Goal: Task Accomplishment & Management: Manage account settings

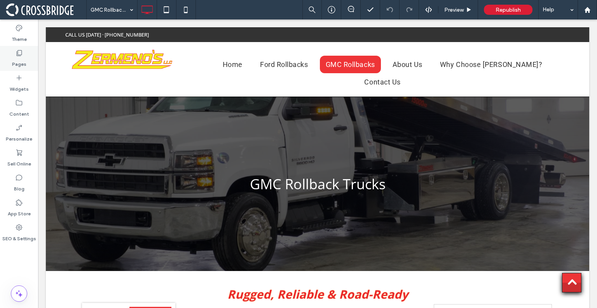
click at [18, 49] on icon at bounding box center [19, 53] width 8 height 8
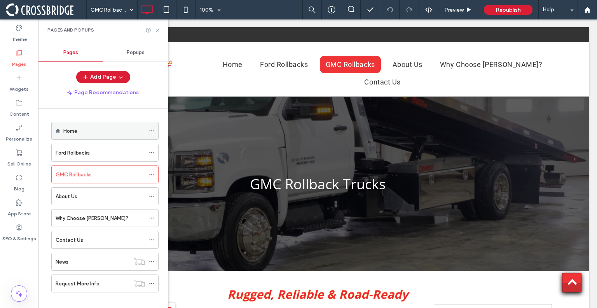
click at [90, 127] on div "Home" at bounding box center [104, 131] width 82 height 8
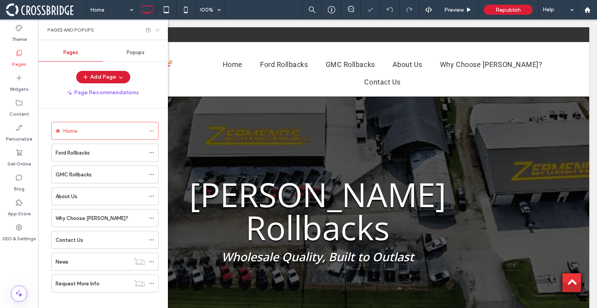
click at [159, 30] on icon at bounding box center [158, 30] width 6 height 6
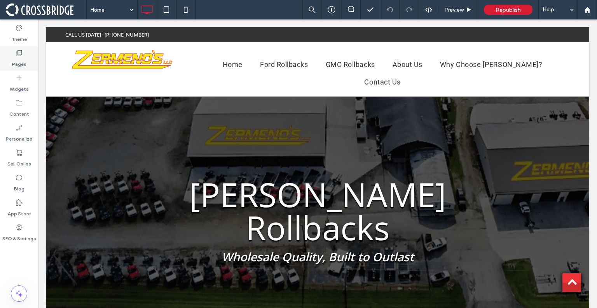
click at [17, 62] on label "Pages" at bounding box center [19, 62] width 14 height 11
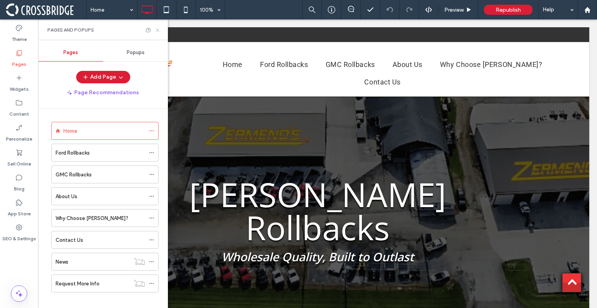
click at [159, 30] on icon at bounding box center [158, 30] width 6 height 6
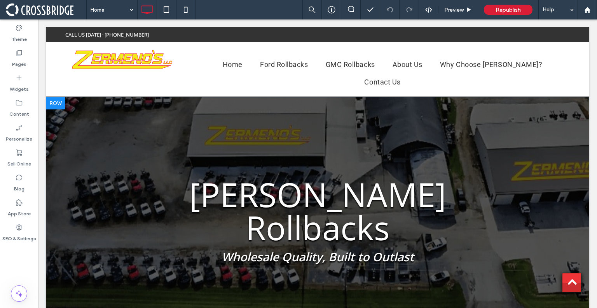
click at [100, 255] on div "[PERSON_NAME] Rollbacks Wholesale Quality, Built to Outlast CURRENT VEHICLE LIS…" at bounding box center [317, 268] width 513 height 195
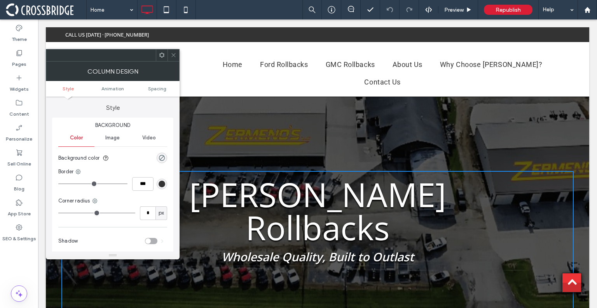
click at [172, 55] on icon at bounding box center [174, 55] width 6 height 6
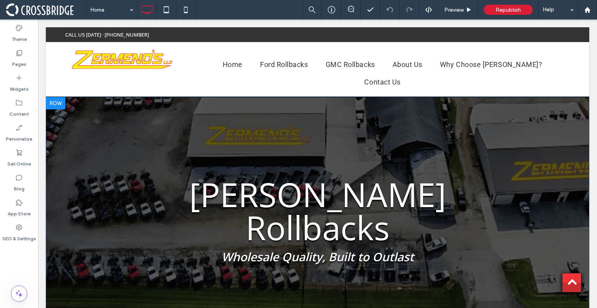
click at [176, 122] on div "[PERSON_NAME] Rollbacks Wholesale Quality, Built to Outlast CURRENT VEHICLE LIS…" at bounding box center [318, 231] width 544 height 269
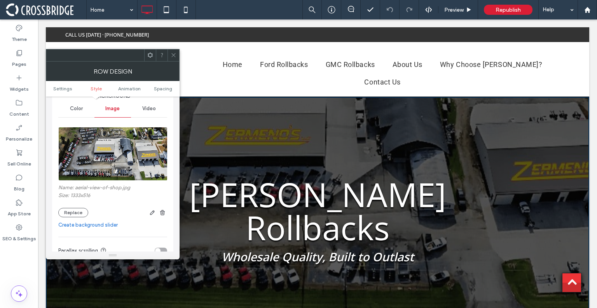
scroll to position [98, 0]
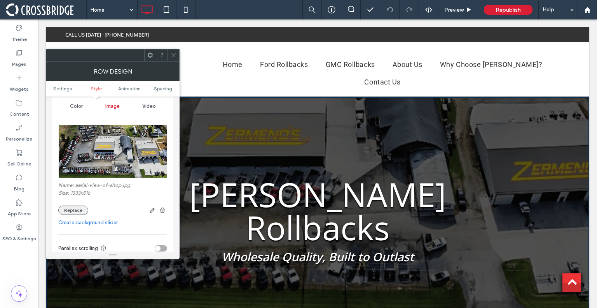
click at [76, 214] on button "Replace" at bounding box center [73, 209] width 30 height 9
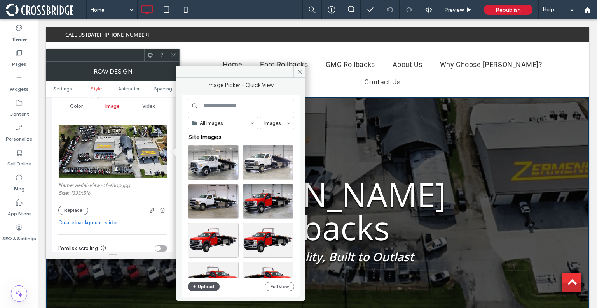
click at [201, 288] on button "Upload" at bounding box center [204, 286] width 32 height 9
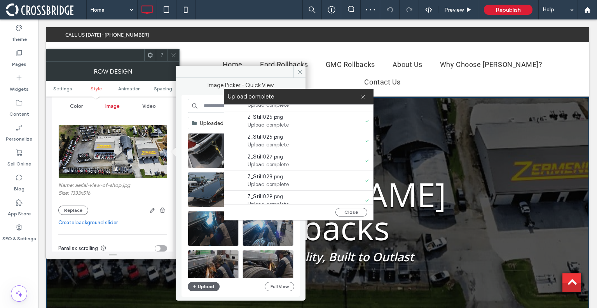
scroll to position [474, 0]
click at [344, 214] on button "Close" at bounding box center [352, 212] width 32 height 9
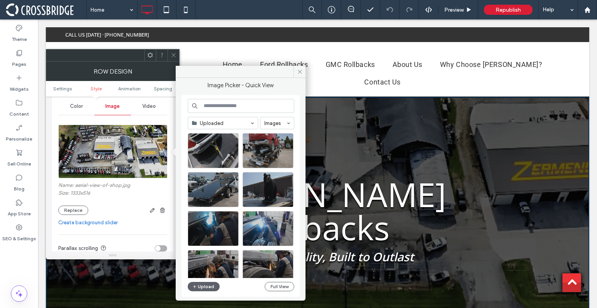
click at [97, 221] on link "Create background slider" at bounding box center [112, 223] width 109 height 8
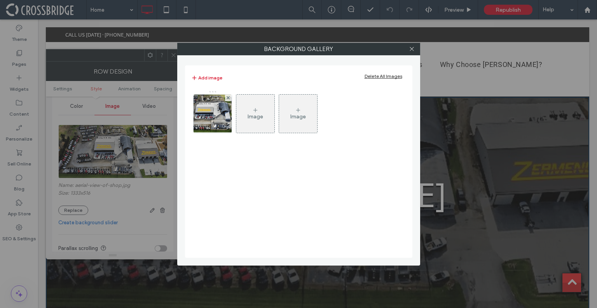
click at [262, 116] on div "Image" at bounding box center [256, 116] width 16 height 7
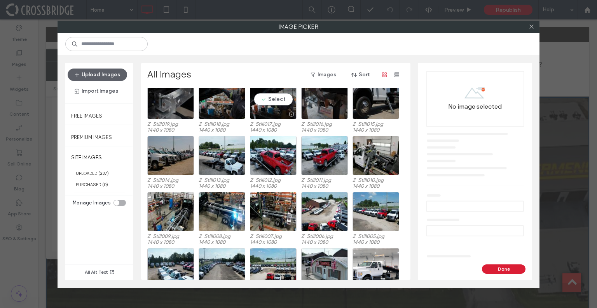
scroll to position [137, 0]
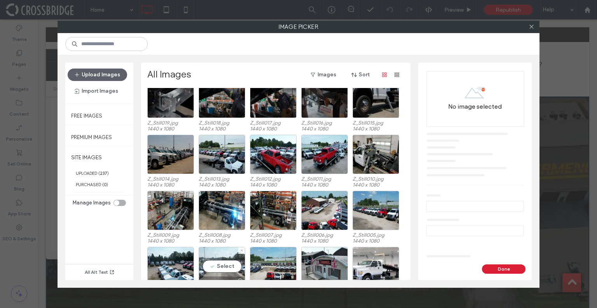
click at [220, 257] on div "Select" at bounding box center [222, 266] width 47 height 39
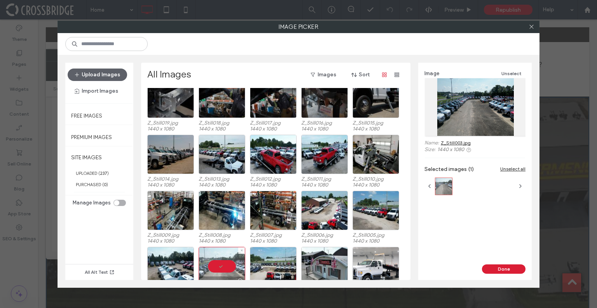
scroll to position [177, 0]
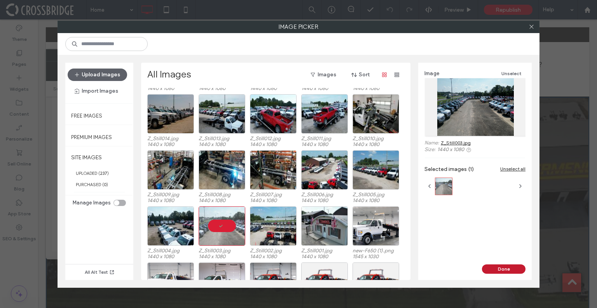
click at [493, 267] on button "Done" at bounding box center [504, 268] width 44 height 9
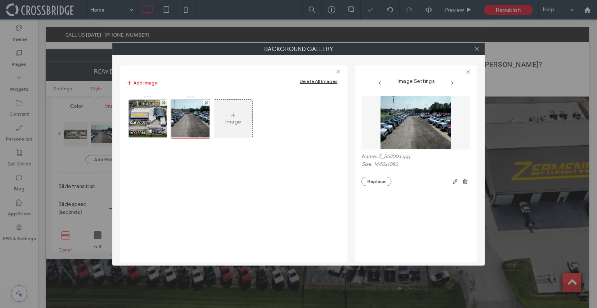
click at [231, 118] on div "Image" at bounding box center [234, 121] width 16 height 7
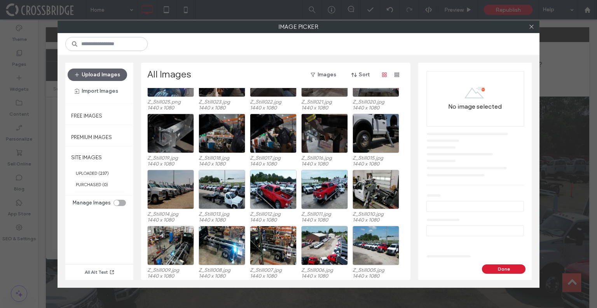
scroll to position [101, 0]
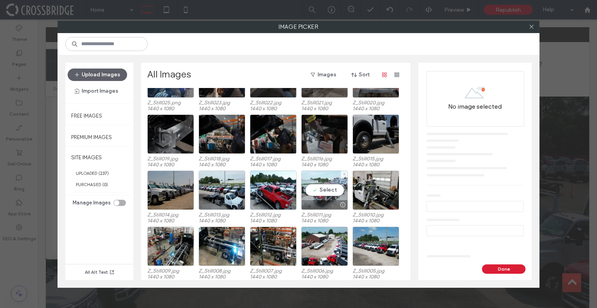
click at [318, 200] on div at bounding box center [325, 204] width 46 height 9
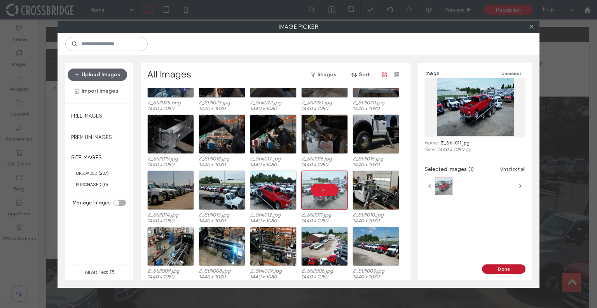
click at [495, 272] on button "Done" at bounding box center [504, 268] width 44 height 9
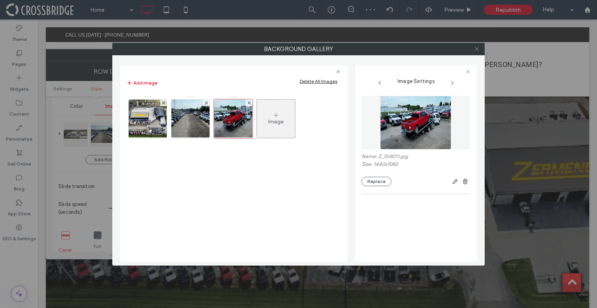
click at [474, 48] on icon at bounding box center [477, 49] width 6 height 6
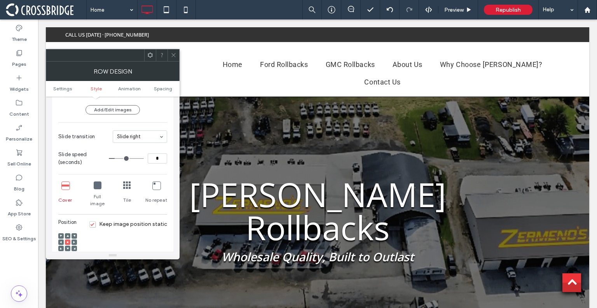
scroll to position [148, 0]
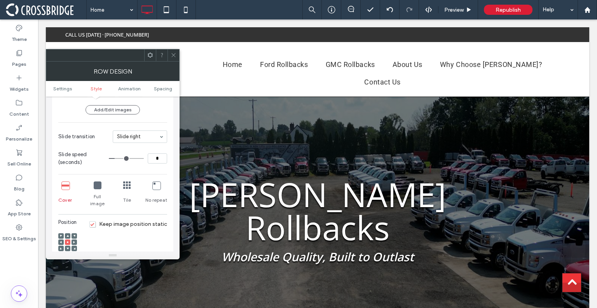
click at [174, 52] on icon at bounding box center [174, 55] width 6 height 6
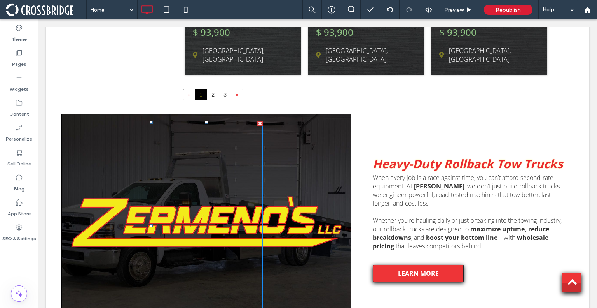
scroll to position [717, 0]
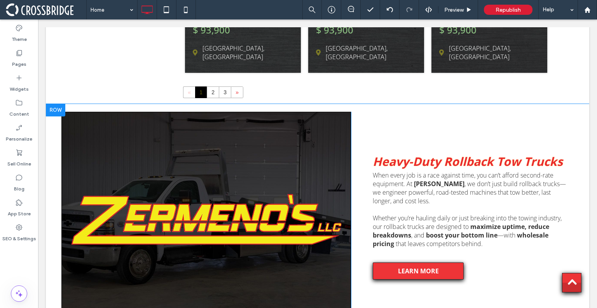
click at [293, 235] on div "Click To Paste" at bounding box center [206, 223] width 290 height 223
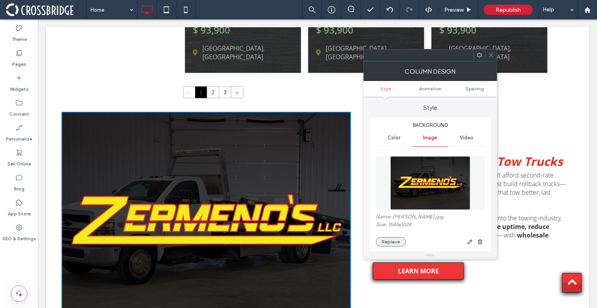
click at [389, 243] on button "Replace" at bounding box center [391, 241] width 30 height 9
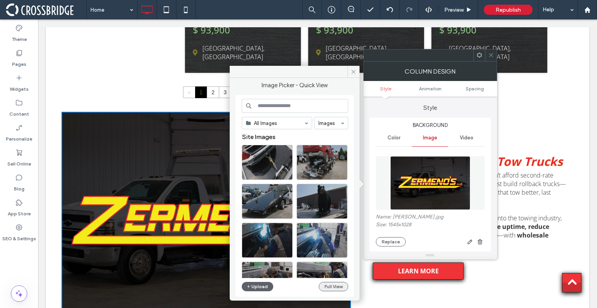
click at [338, 287] on button "Full View" at bounding box center [334, 286] width 30 height 9
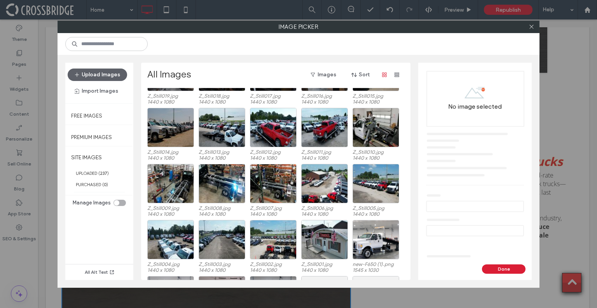
scroll to position [164, 0]
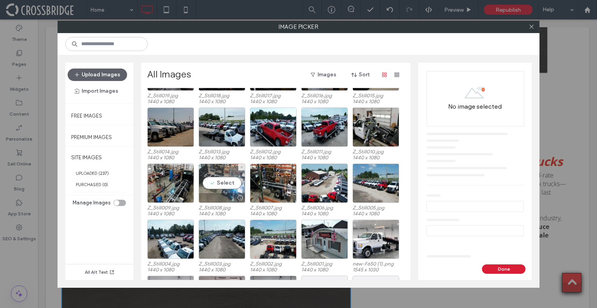
click at [221, 186] on div "Select" at bounding box center [222, 182] width 47 height 39
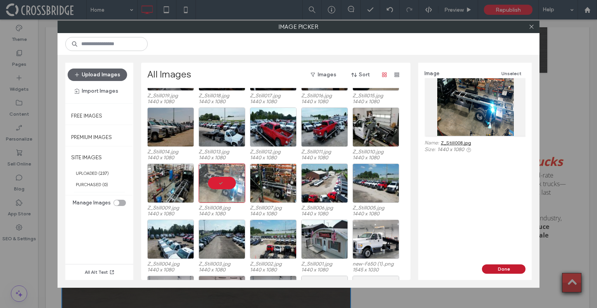
click at [505, 267] on button "Done" at bounding box center [504, 268] width 44 height 9
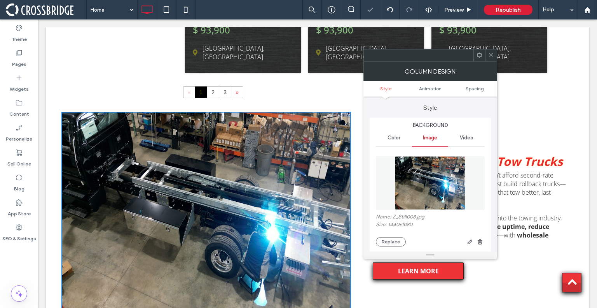
type input "*"
click at [492, 56] on icon at bounding box center [491, 55] width 6 height 6
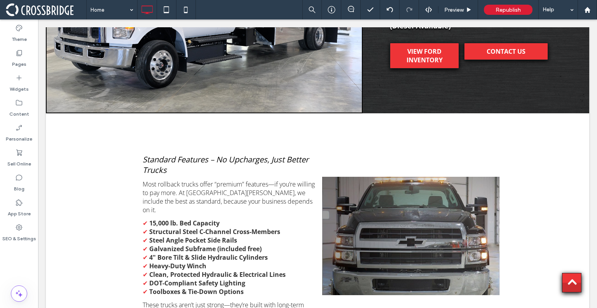
scroll to position [2291, 0]
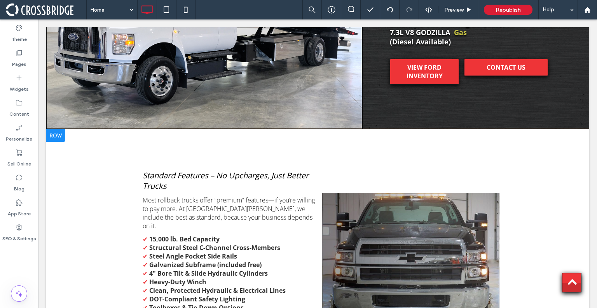
click at [61, 129] on div at bounding box center [55, 135] width 19 height 12
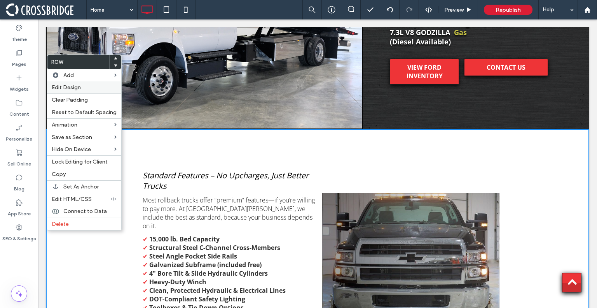
click at [75, 87] on span "Edit Design" at bounding box center [66, 87] width 29 height 7
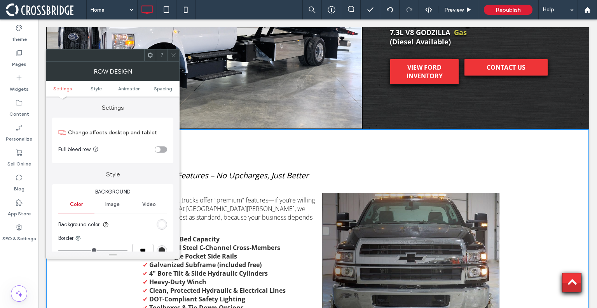
click at [161, 147] on div "toggle" at bounding box center [161, 149] width 12 height 6
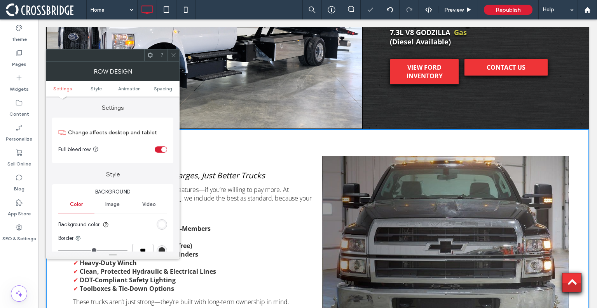
click at [175, 57] on icon at bounding box center [174, 55] width 6 height 6
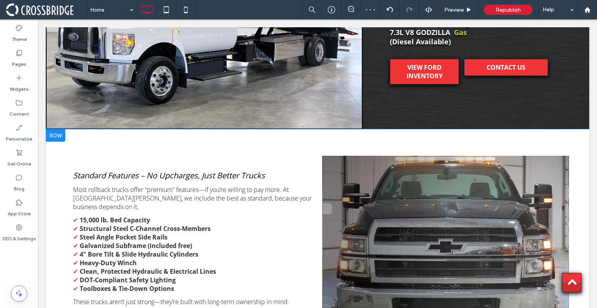
click at [436, 172] on div "Click To Paste" at bounding box center [446, 238] width 256 height 198
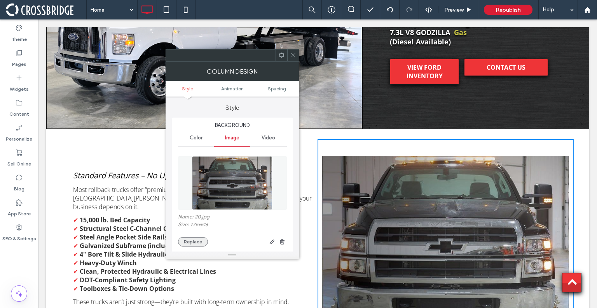
click at [189, 241] on button "Replace" at bounding box center [193, 241] width 30 height 9
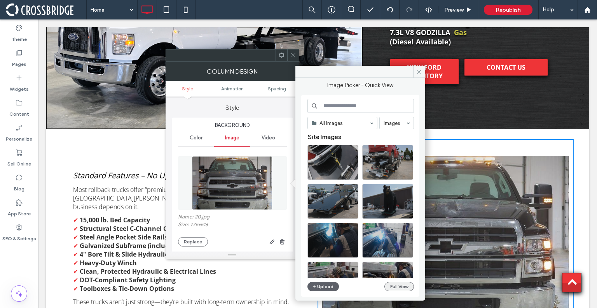
click at [404, 286] on button "Full View" at bounding box center [400, 286] width 30 height 9
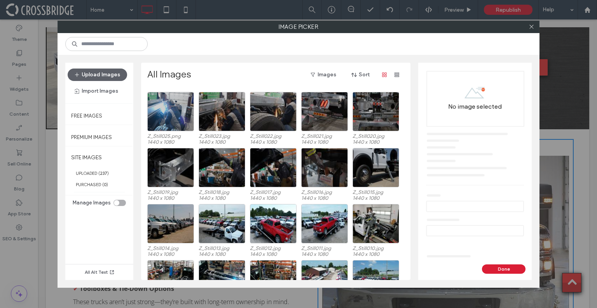
scroll to position [67, 0]
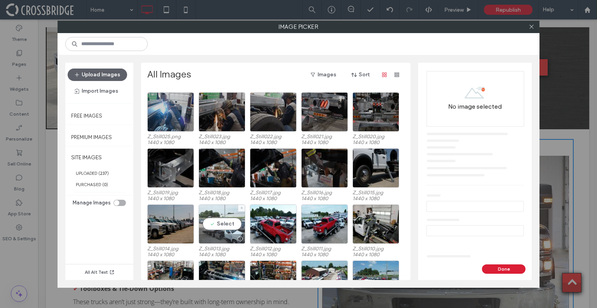
click at [221, 227] on div "Select" at bounding box center [222, 223] width 47 height 39
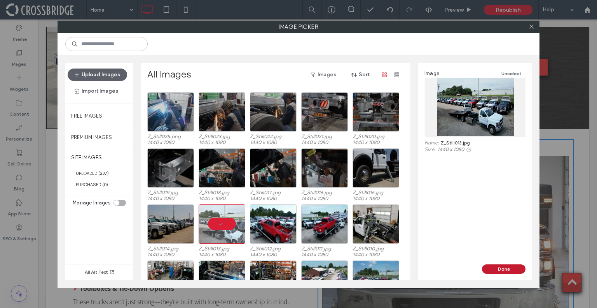
click at [500, 270] on button "Done" at bounding box center [504, 268] width 44 height 9
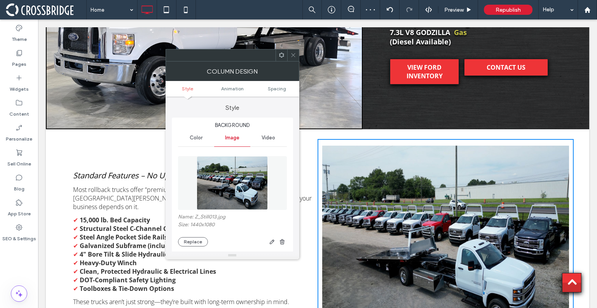
click at [292, 53] on icon at bounding box center [294, 55] width 6 height 6
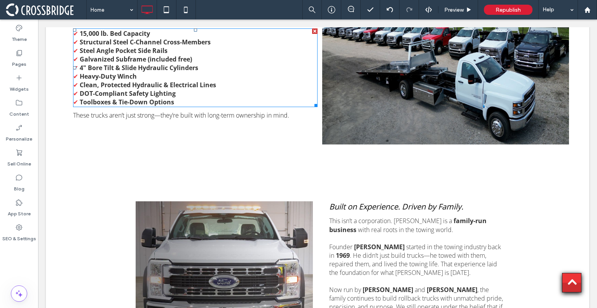
scroll to position [2446, 0]
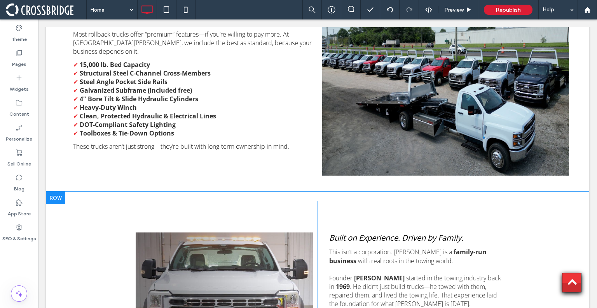
click at [58, 191] on div at bounding box center [55, 197] width 19 height 12
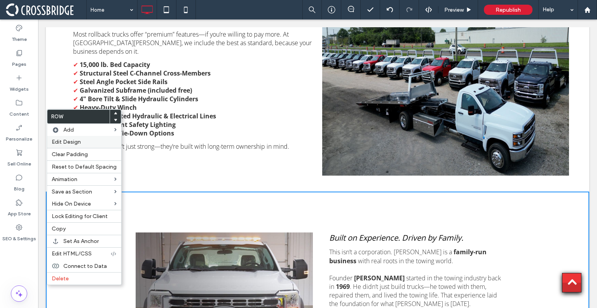
click at [74, 141] on span "Edit Design" at bounding box center [66, 141] width 29 height 7
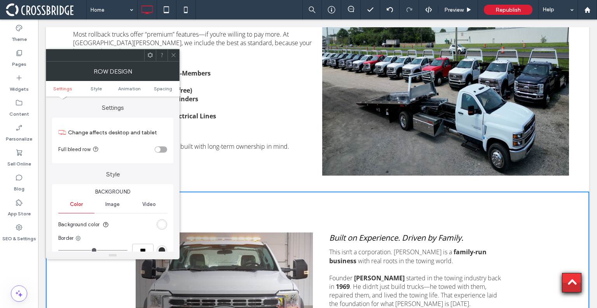
click at [156, 149] on div "toggle" at bounding box center [157, 149] width 5 height 5
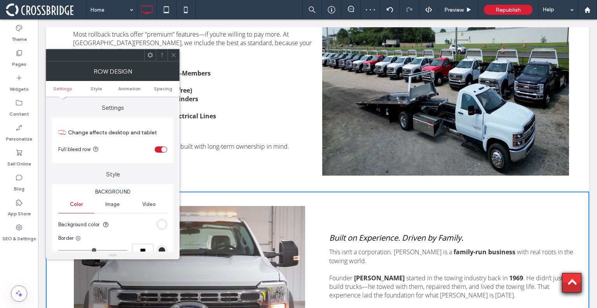
click at [176, 56] on icon at bounding box center [174, 55] width 6 height 6
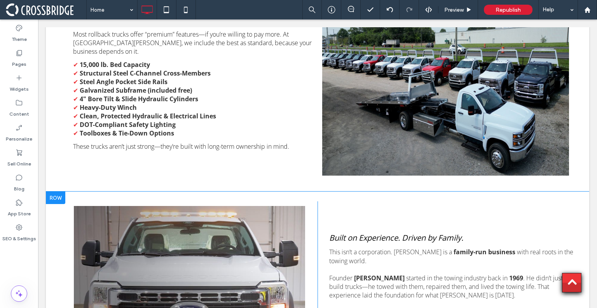
click at [201, 219] on div "Click To Paste" at bounding box center [189, 282] width 256 height 163
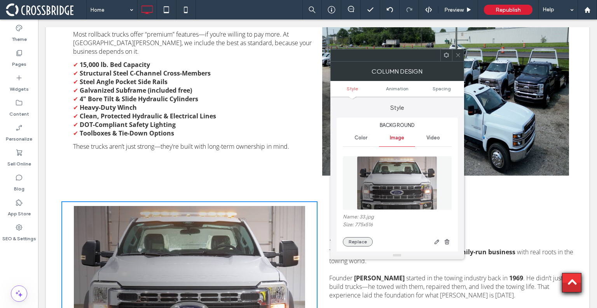
click at [366, 243] on button "Replace" at bounding box center [358, 241] width 30 height 9
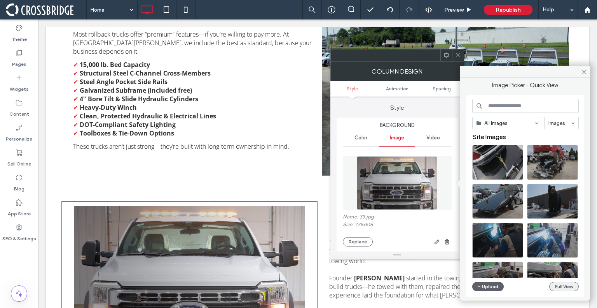
click at [559, 286] on button "Full View" at bounding box center [565, 286] width 30 height 9
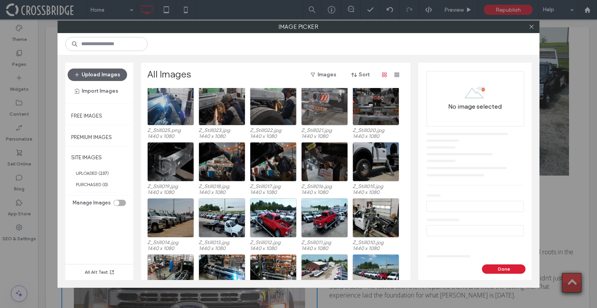
scroll to position [61, 0]
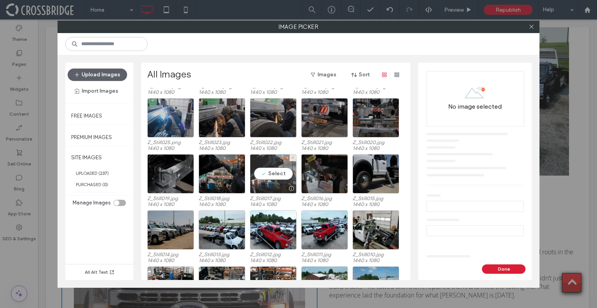
click at [266, 168] on div "Select" at bounding box center [273, 173] width 47 height 39
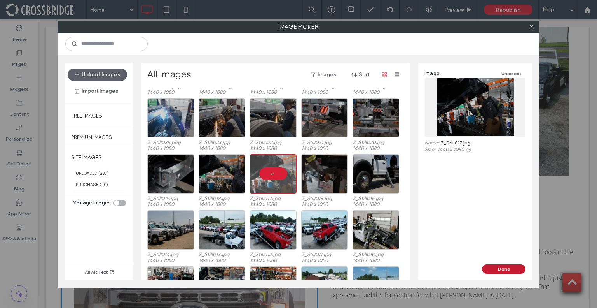
click at [499, 268] on button "Done" at bounding box center [504, 268] width 44 height 9
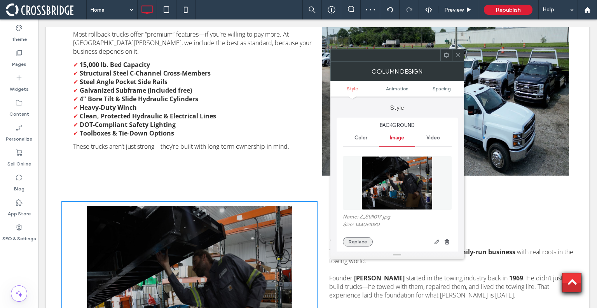
click at [352, 243] on button "Replace" at bounding box center [358, 241] width 30 height 9
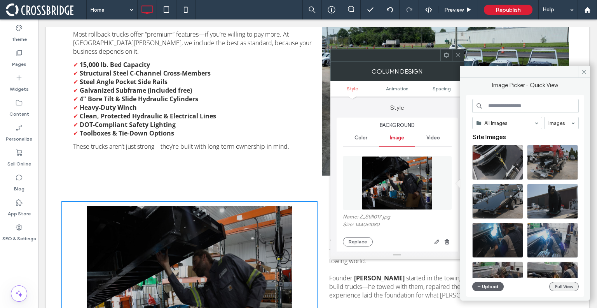
click at [559, 285] on button "Full View" at bounding box center [565, 286] width 30 height 9
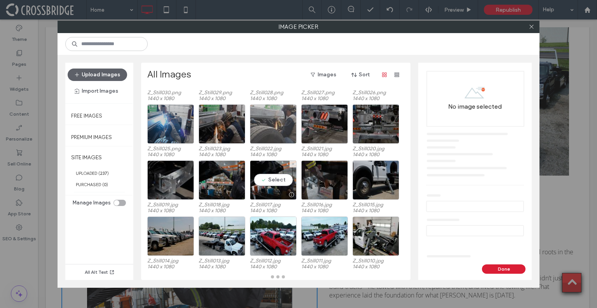
scroll to position [55, 0]
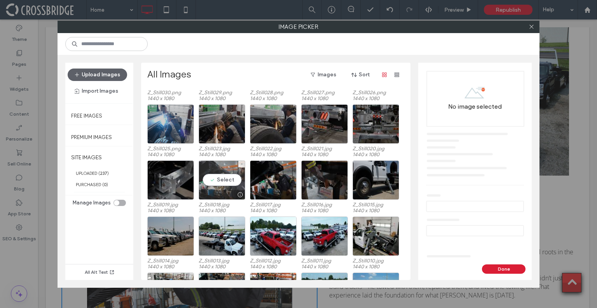
click at [226, 178] on div "Select" at bounding box center [222, 179] width 47 height 39
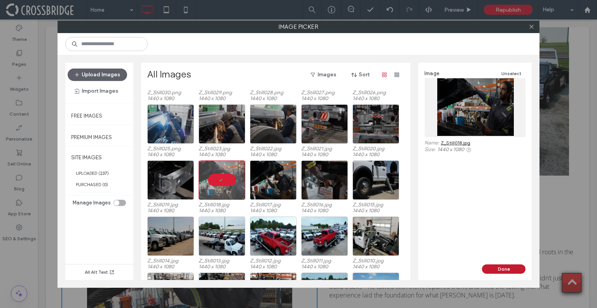
click at [511, 269] on button "Done" at bounding box center [504, 268] width 44 height 9
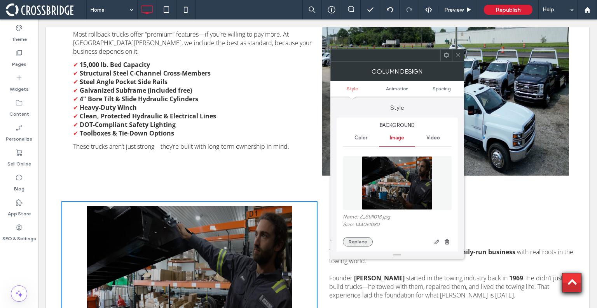
click at [352, 243] on button "Replace" at bounding box center [358, 241] width 30 height 9
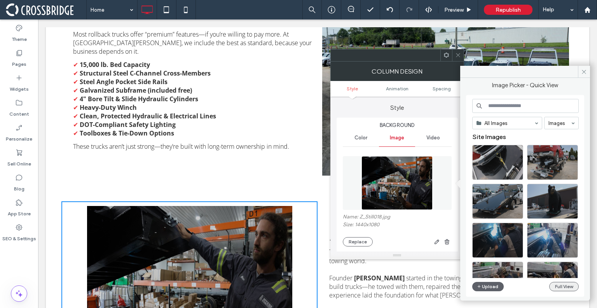
click at [562, 282] on button "Full View" at bounding box center [565, 286] width 30 height 9
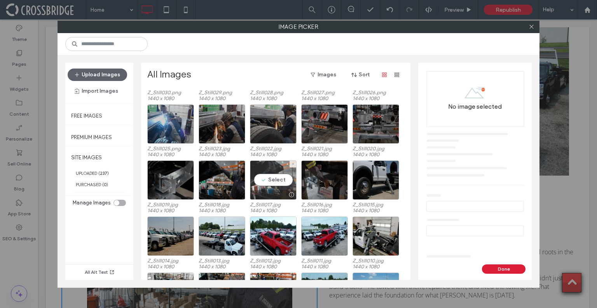
click at [271, 180] on div "Select" at bounding box center [273, 179] width 47 height 39
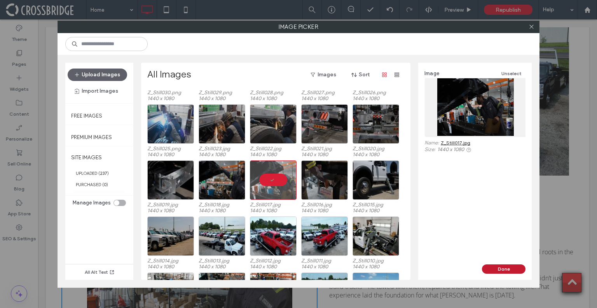
click at [510, 270] on button "Done" at bounding box center [504, 268] width 44 height 9
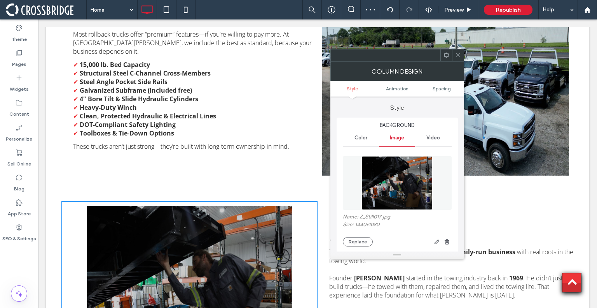
click at [455, 59] on span at bounding box center [458, 55] width 6 height 12
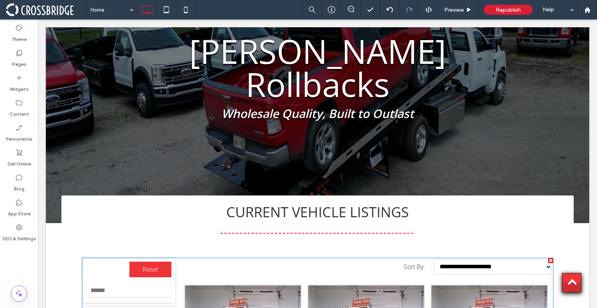
scroll to position [0, 0]
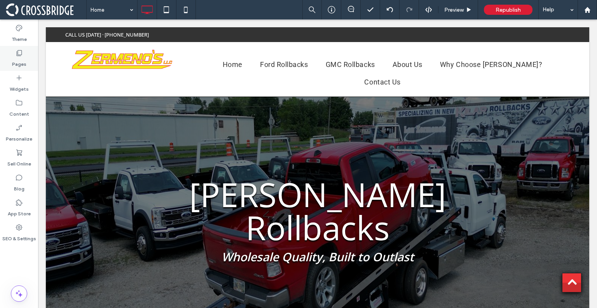
click at [23, 59] on label "Pages" at bounding box center [19, 62] width 14 height 11
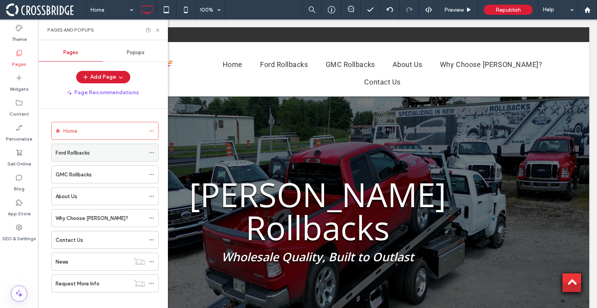
click at [74, 151] on label "Ford Rollbacks" at bounding box center [73, 153] width 34 height 14
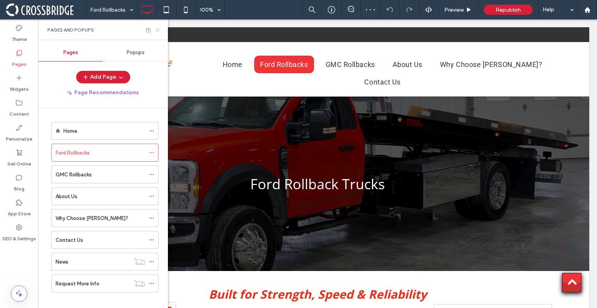
click at [160, 29] on icon at bounding box center [158, 30] width 6 height 6
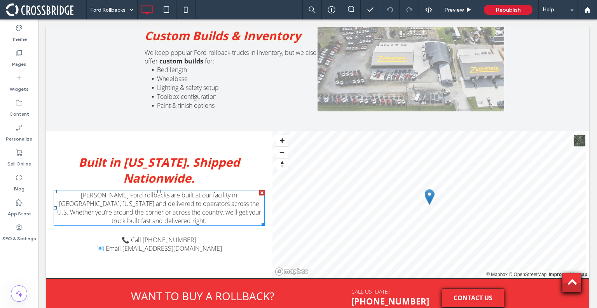
scroll to position [1398, 0]
click at [19, 56] on use at bounding box center [19, 53] width 5 height 6
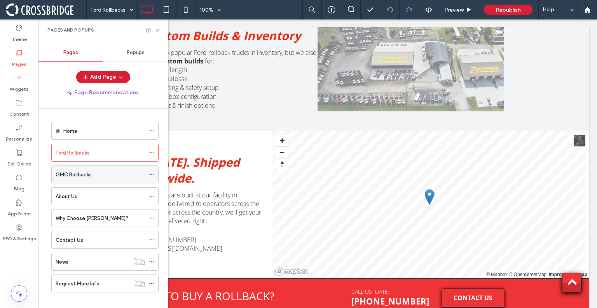
click at [86, 175] on label "GMC Rollbacks" at bounding box center [74, 175] width 36 height 14
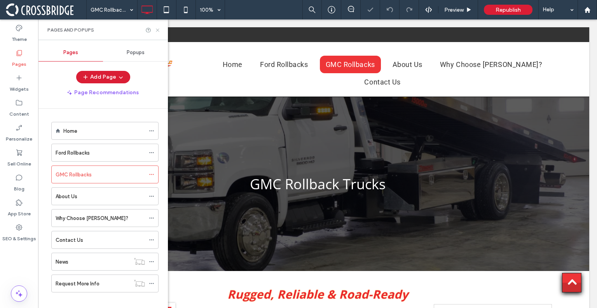
click at [157, 29] on use at bounding box center [157, 29] width 3 height 3
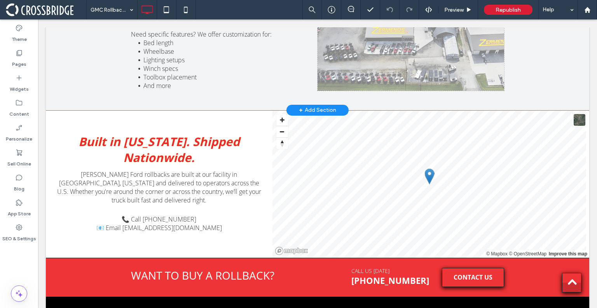
scroll to position [1468, 0]
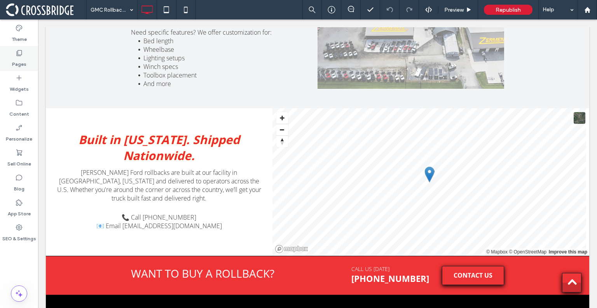
click at [23, 61] on label "Pages" at bounding box center [19, 62] width 14 height 11
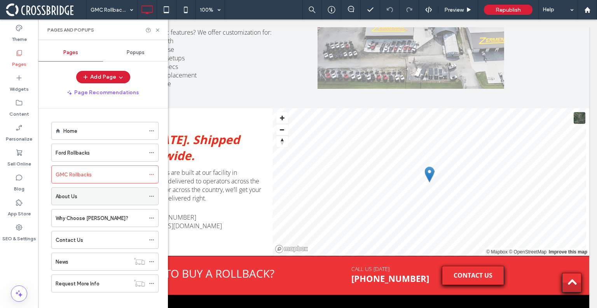
click at [74, 194] on label "About Us" at bounding box center [67, 196] width 22 height 14
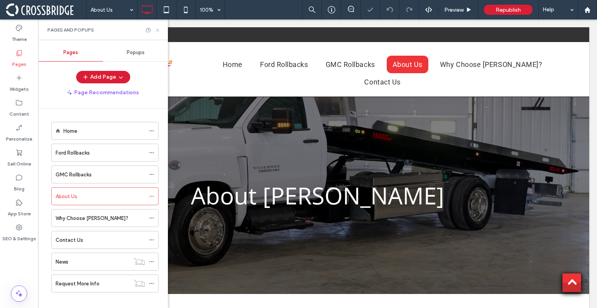
click at [158, 29] on use at bounding box center [157, 29] width 3 height 3
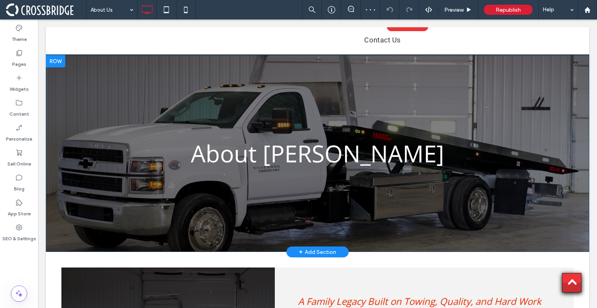
scroll to position [42, 0]
click at [154, 165] on div "About [PERSON_NAME] Click To Paste Row + Add Section" at bounding box center [318, 153] width 544 height 197
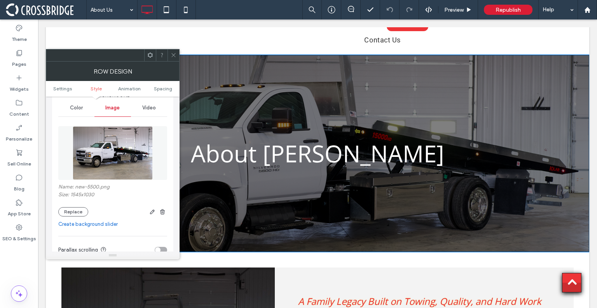
scroll to position [105, 0]
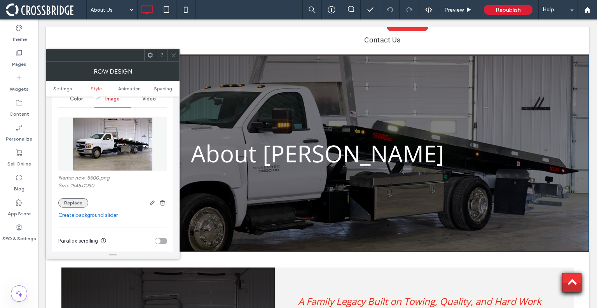
click at [75, 202] on button "Replace" at bounding box center [73, 202] width 30 height 9
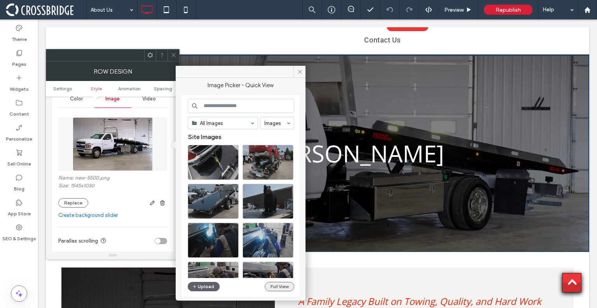
click at [271, 285] on button "Full View" at bounding box center [280, 286] width 30 height 9
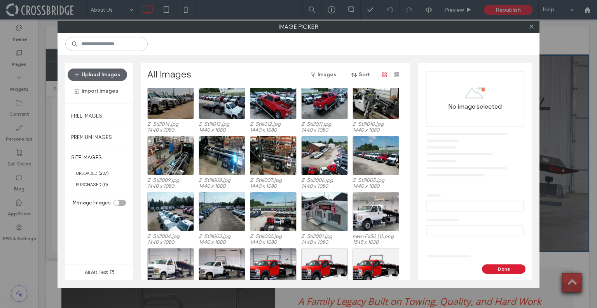
scroll to position [215, 0]
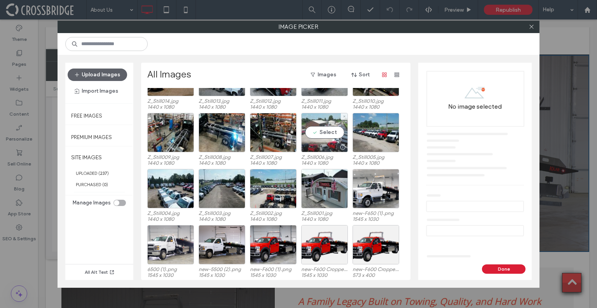
click at [326, 134] on div "Select" at bounding box center [324, 132] width 47 height 39
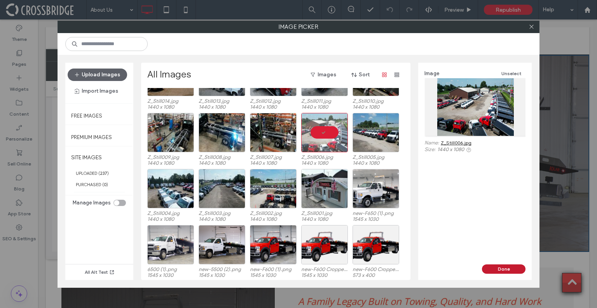
click at [499, 271] on button "Done" at bounding box center [504, 268] width 44 height 9
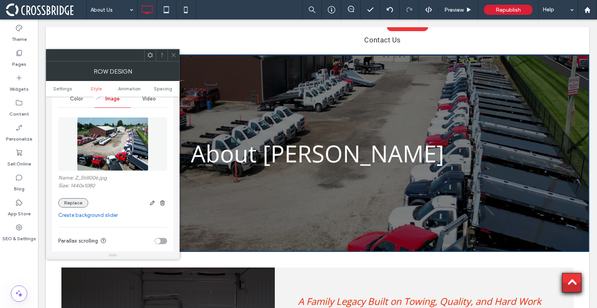
click at [75, 198] on button "Replace" at bounding box center [73, 202] width 30 height 9
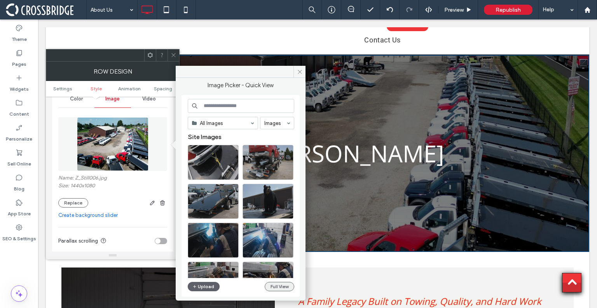
click at [289, 287] on button "Full View" at bounding box center [280, 286] width 30 height 9
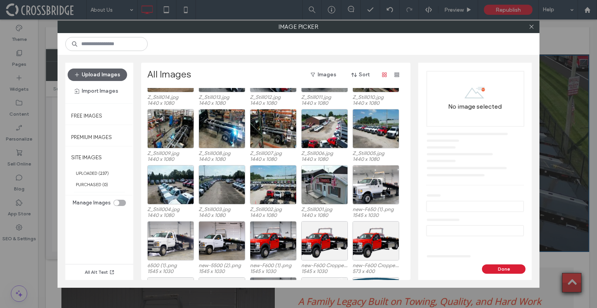
scroll to position [224, 0]
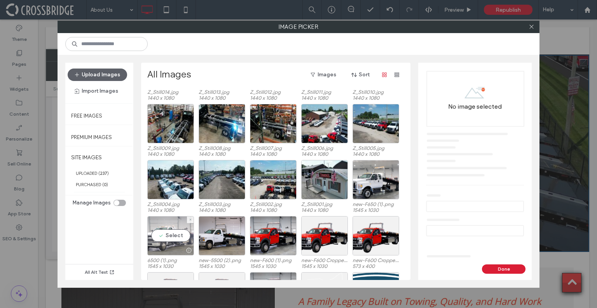
click at [171, 236] on div "Select" at bounding box center [170, 235] width 47 height 39
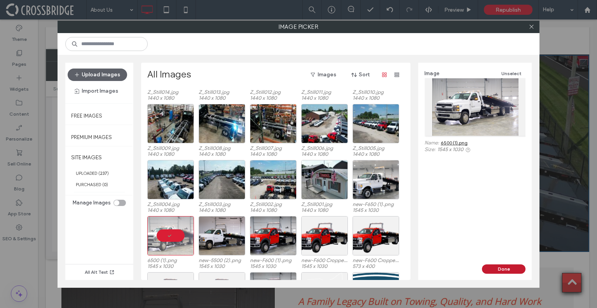
click at [511, 264] on button "Done" at bounding box center [504, 268] width 44 height 9
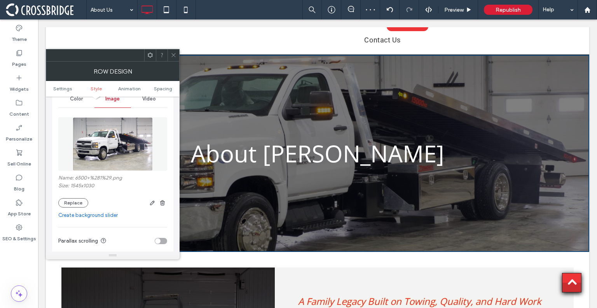
click at [172, 54] on icon at bounding box center [174, 55] width 6 height 6
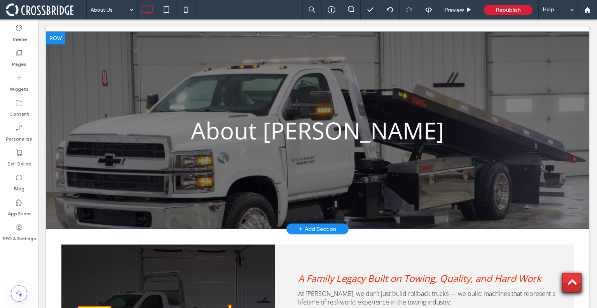
scroll to position [34, 0]
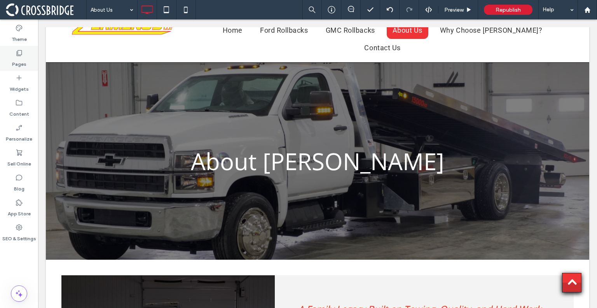
click at [25, 56] on div "Pages" at bounding box center [19, 58] width 38 height 25
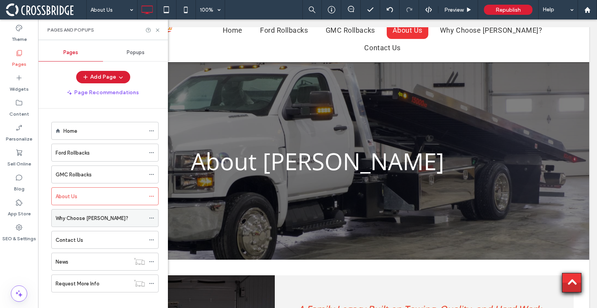
click at [95, 217] on label "Why Choose [PERSON_NAME]?" at bounding box center [92, 218] width 73 height 14
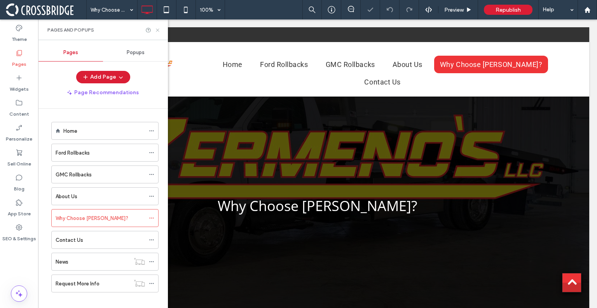
click at [158, 28] on icon at bounding box center [158, 30] width 6 height 6
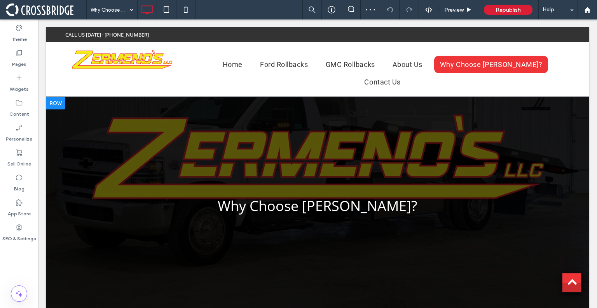
click at [153, 230] on div "Why Choose [PERSON_NAME]? Click To Paste Row + Add Section" at bounding box center [318, 205] width 544 height 217
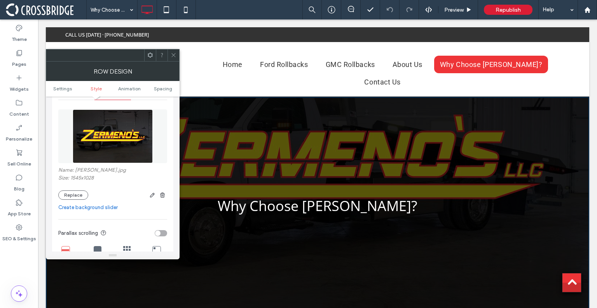
scroll to position [114, 0]
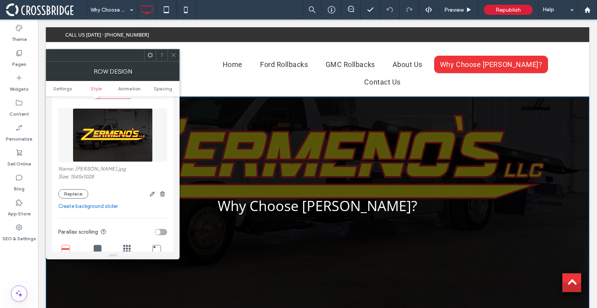
click at [97, 207] on link "Create background slider" at bounding box center [112, 206] width 109 height 8
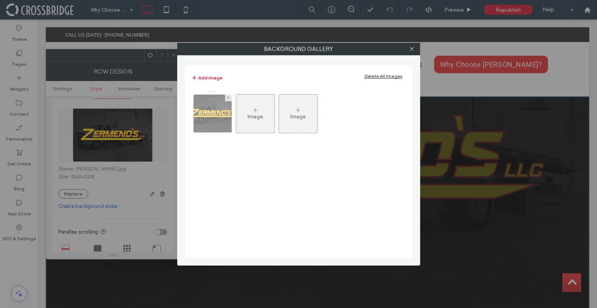
click at [212, 114] on img at bounding box center [212, 114] width 57 height 38
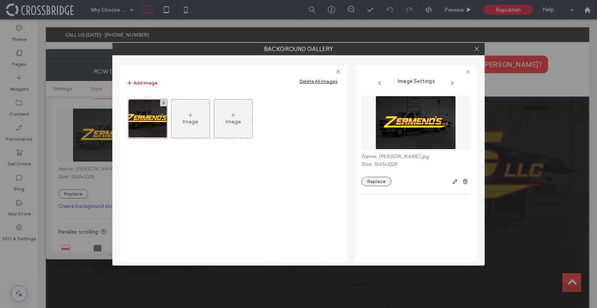
click at [375, 185] on button "Replace" at bounding box center [377, 181] width 30 height 9
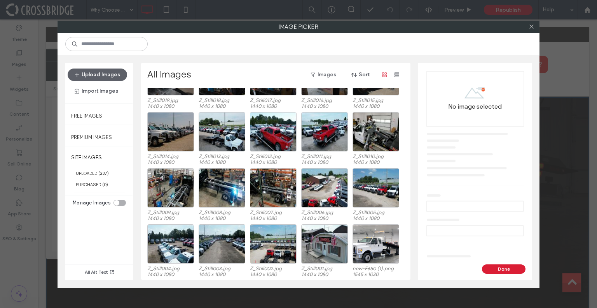
scroll to position [160, 0]
click at [275, 190] on div "Select" at bounding box center [273, 187] width 47 height 39
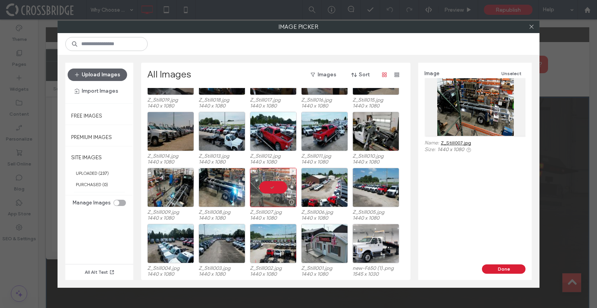
click at [274, 189] on div at bounding box center [273, 187] width 47 height 39
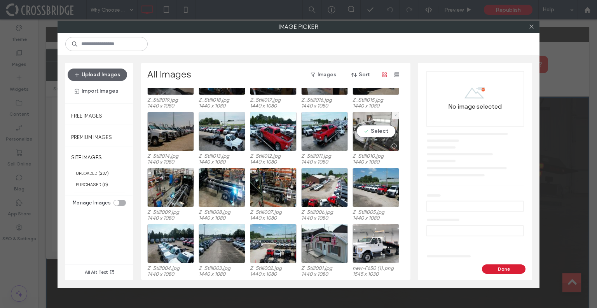
click at [380, 127] on div "Select" at bounding box center [376, 131] width 47 height 39
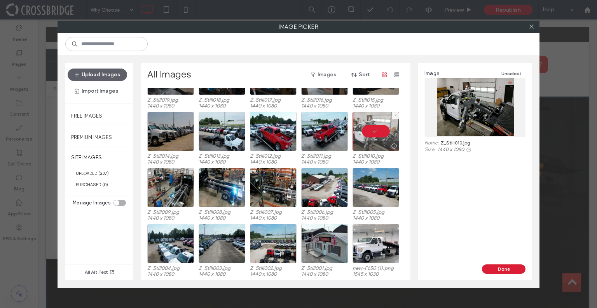
click at [380, 127] on div at bounding box center [376, 131] width 47 height 39
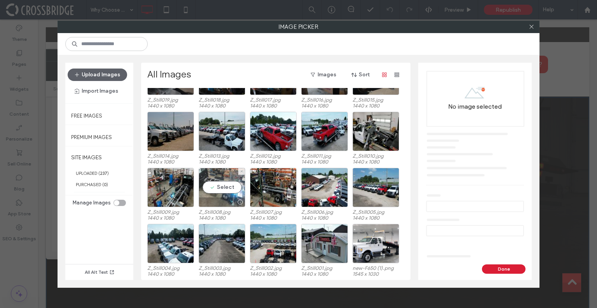
click at [219, 193] on div "Select" at bounding box center [222, 187] width 47 height 39
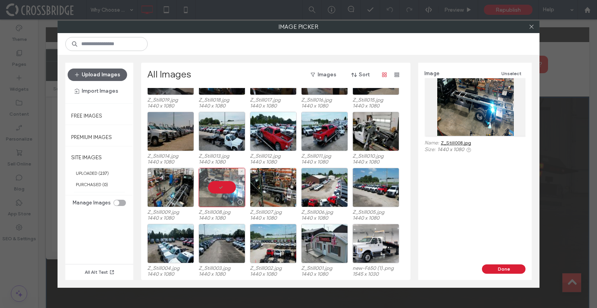
click at [227, 182] on div at bounding box center [222, 187] width 47 height 39
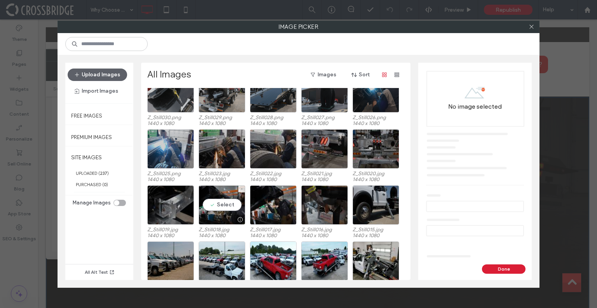
scroll to position [15, 0]
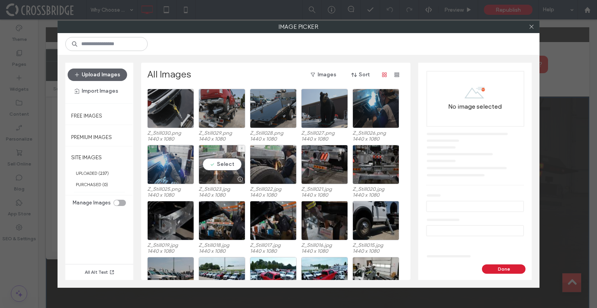
click at [226, 161] on div "Select" at bounding box center [222, 164] width 47 height 39
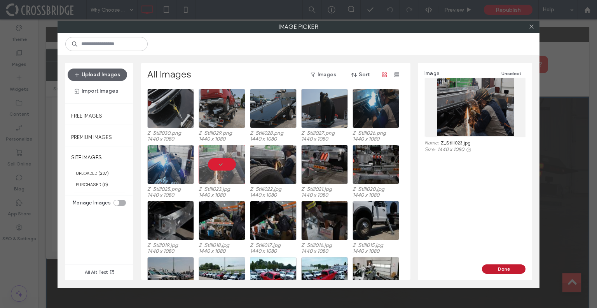
click at [506, 271] on button "Done" at bounding box center [504, 268] width 44 height 9
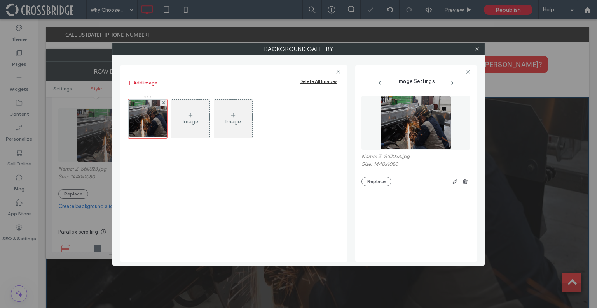
click at [191, 123] on div "Image" at bounding box center [191, 121] width 16 height 7
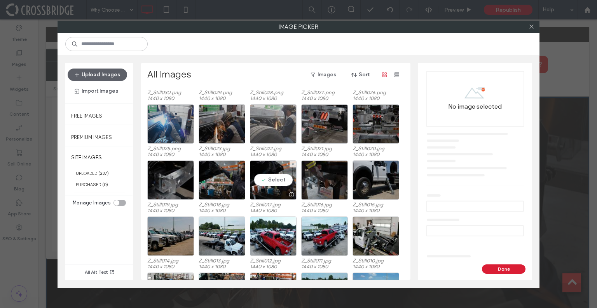
scroll to position [161, 0]
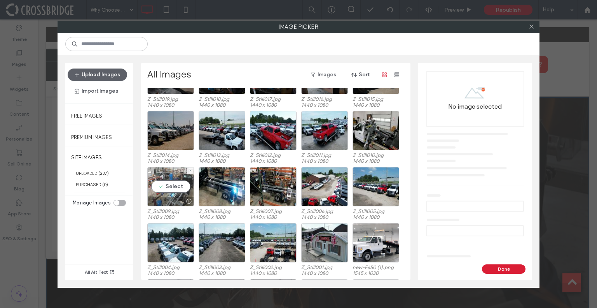
click at [184, 193] on div "Select" at bounding box center [170, 186] width 47 height 39
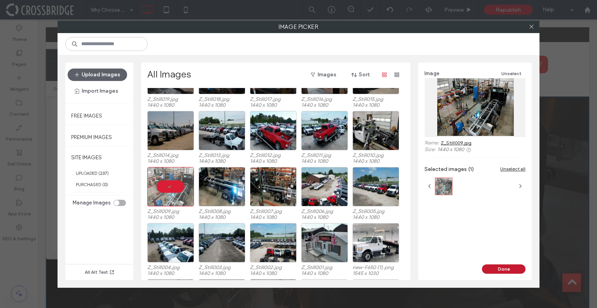
click at [506, 269] on button "Done" at bounding box center [504, 268] width 44 height 9
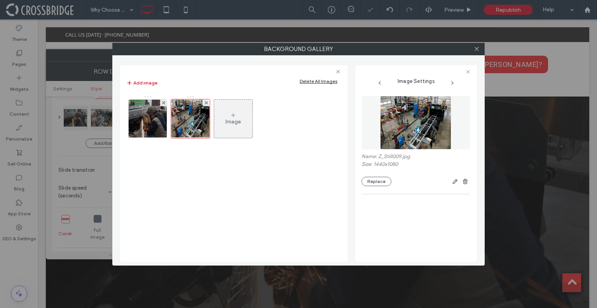
click at [233, 119] on div "Image" at bounding box center [234, 121] width 16 height 7
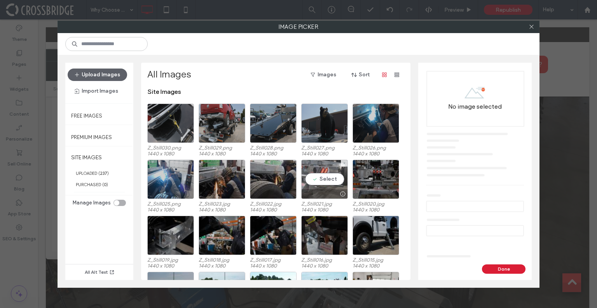
click at [317, 186] on div "Select" at bounding box center [324, 178] width 47 height 39
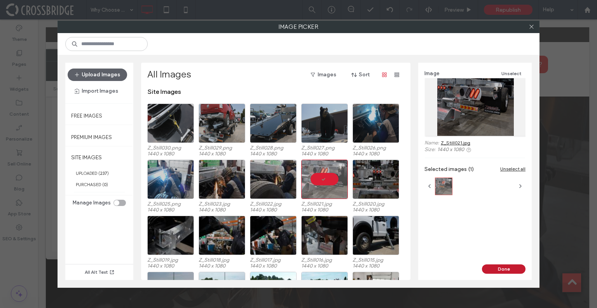
click at [495, 271] on button "Done" at bounding box center [504, 268] width 44 height 9
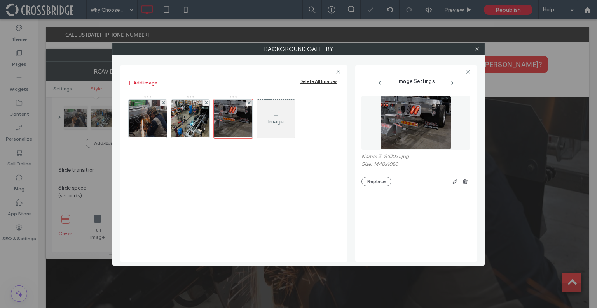
click at [289, 114] on div "Image" at bounding box center [276, 118] width 38 height 37
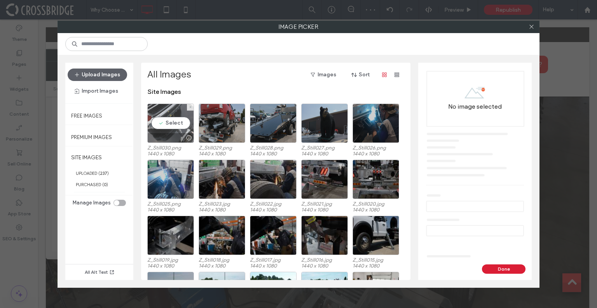
click at [162, 117] on div "Select" at bounding box center [170, 122] width 47 height 39
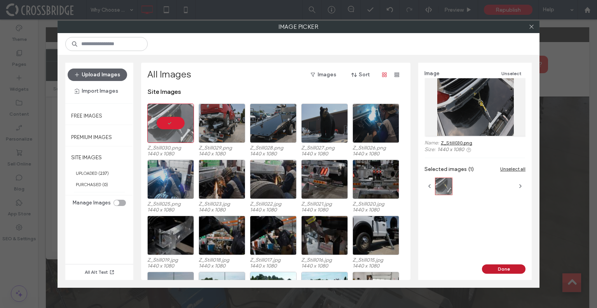
click at [511, 269] on button "Done" at bounding box center [504, 268] width 44 height 9
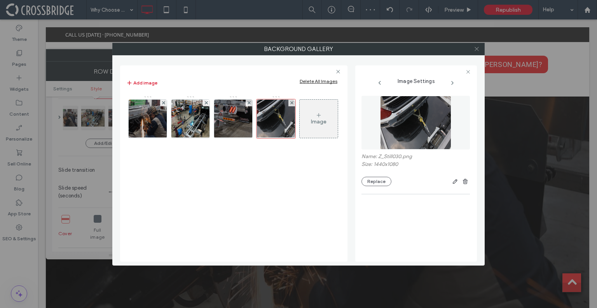
click at [478, 46] on icon at bounding box center [477, 49] width 6 height 6
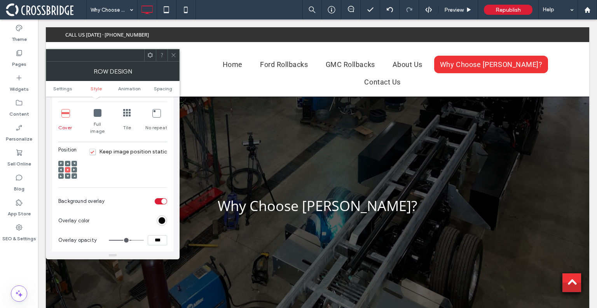
scroll to position [222, 0]
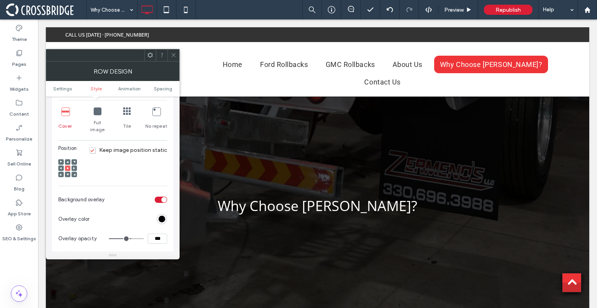
click at [153, 233] on input "***" at bounding box center [157, 238] width 19 height 10
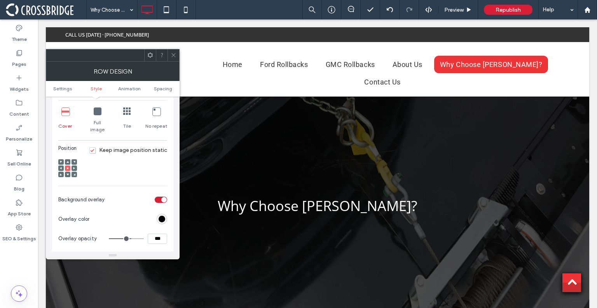
type input "***"
type input "**"
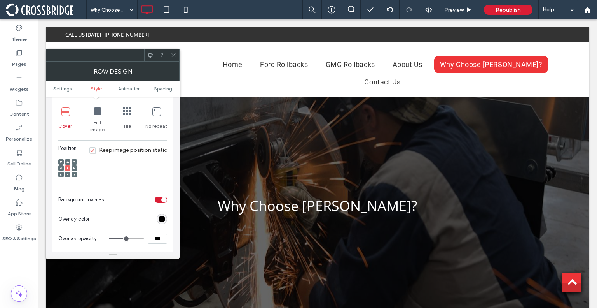
type input "***"
type input "**"
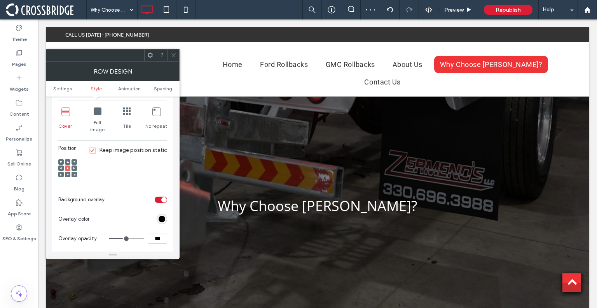
click at [172, 56] on icon at bounding box center [174, 55] width 6 height 6
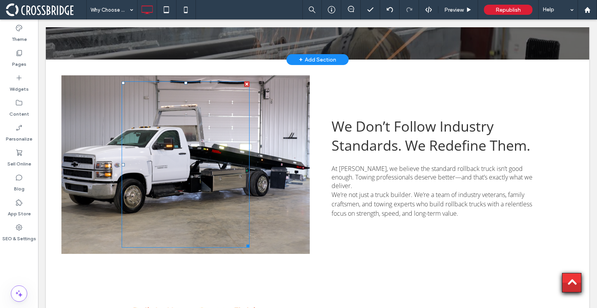
scroll to position [255, 0]
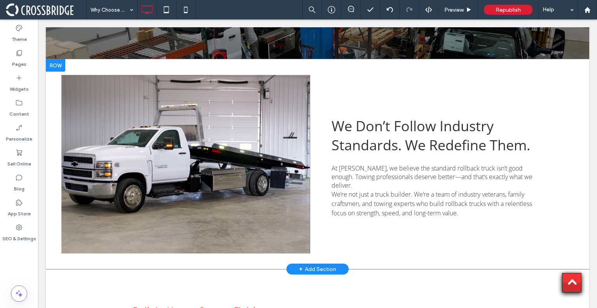
click at [292, 215] on div "Click To Paste" at bounding box center [185, 164] width 249 height 179
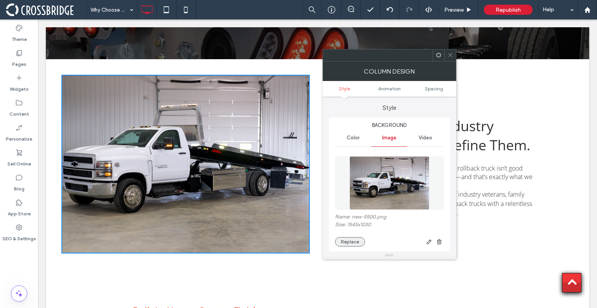
click at [341, 242] on button "Replace" at bounding box center [350, 241] width 30 height 9
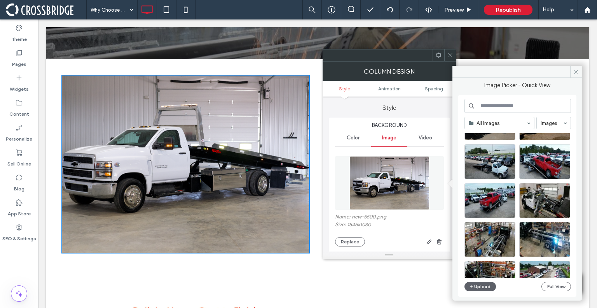
scroll to position [312, 0]
click at [540, 200] on div "Select" at bounding box center [545, 200] width 51 height 35
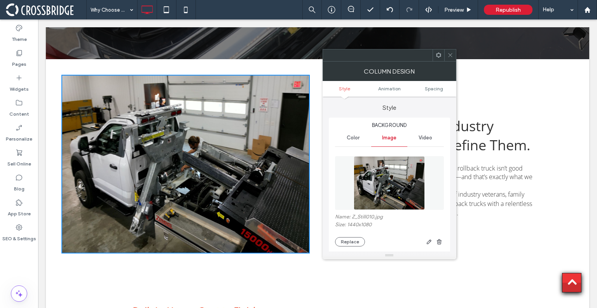
click at [450, 54] on icon at bounding box center [451, 55] width 6 height 6
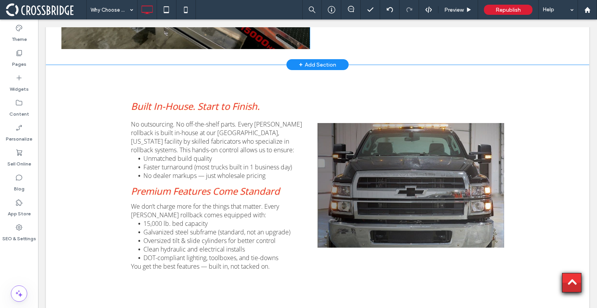
scroll to position [459, 0]
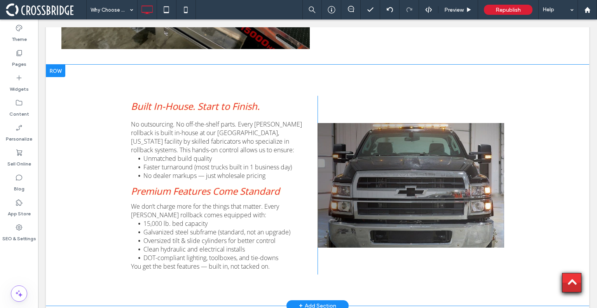
click at [377, 184] on div "Click To Paste" at bounding box center [411, 185] width 187 height 179
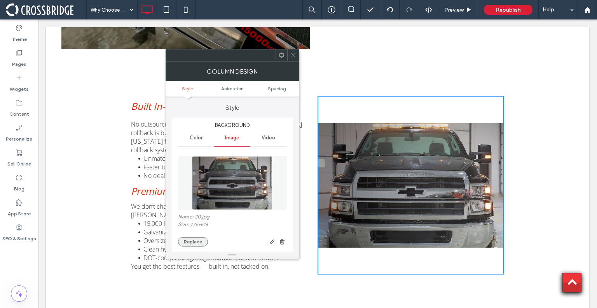
click at [190, 240] on button "Replace" at bounding box center [193, 241] width 30 height 9
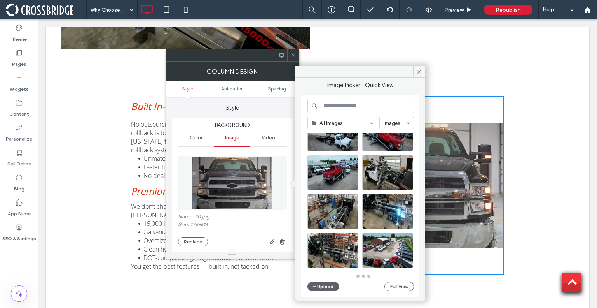
scroll to position [340, 0]
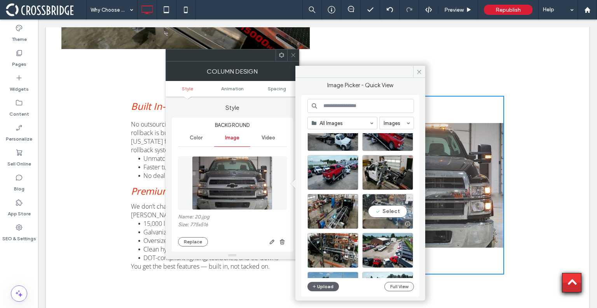
click at [390, 213] on div "Select" at bounding box center [387, 211] width 51 height 35
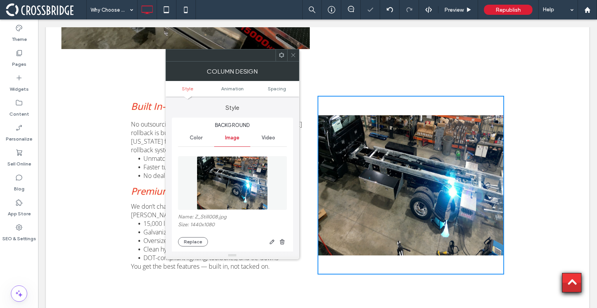
click at [294, 50] on span at bounding box center [294, 55] width 6 height 12
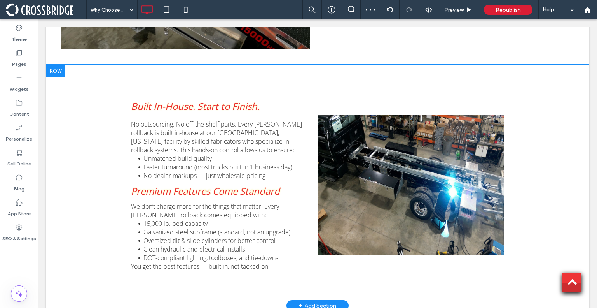
click at [53, 65] on div at bounding box center [55, 71] width 19 height 12
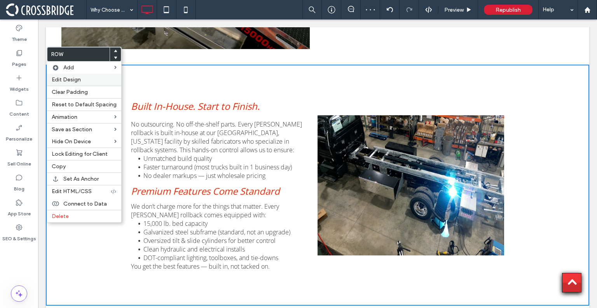
click at [78, 80] on span "Edit Design" at bounding box center [66, 79] width 29 height 7
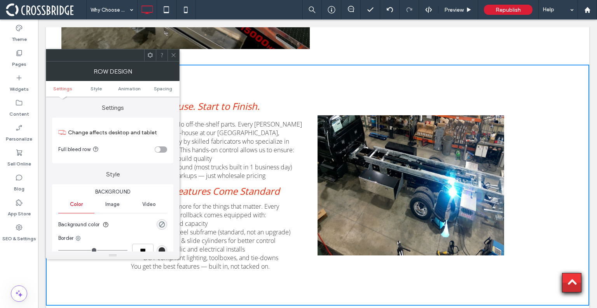
click at [167, 152] on section "Full bleed row" at bounding box center [112, 149] width 109 height 19
click at [164, 151] on div "toggle" at bounding box center [161, 149] width 12 height 6
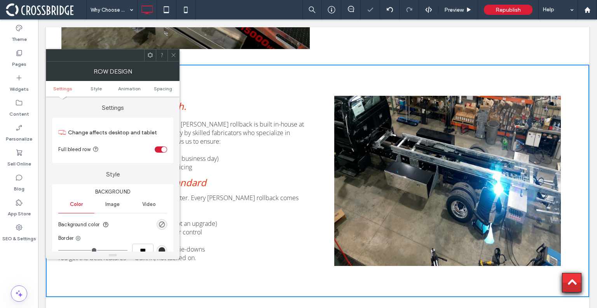
click at [174, 53] on icon at bounding box center [174, 55] width 6 height 6
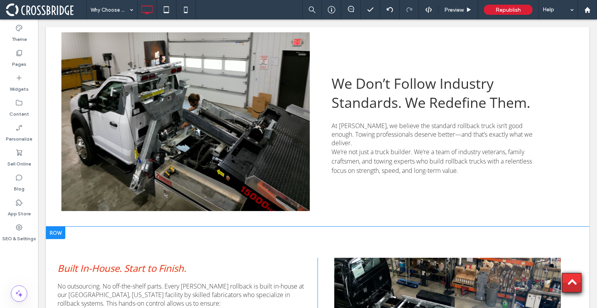
scroll to position [297, 0]
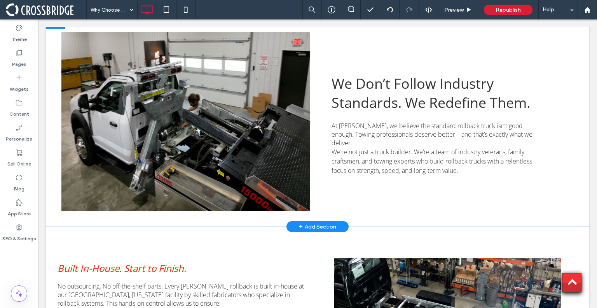
click at [283, 149] on div "Click To Paste" at bounding box center [185, 121] width 249 height 179
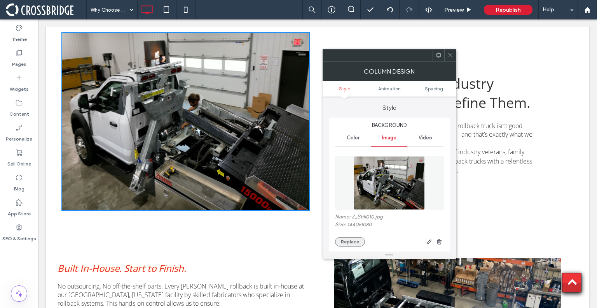
click at [350, 239] on button "Replace" at bounding box center [350, 241] width 30 height 9
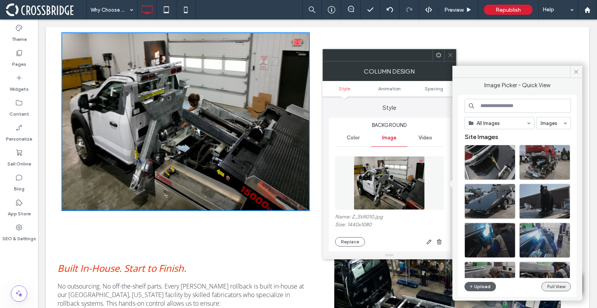
click at [564, 287] on button "Full View" at bounding box center [557, 286] width 30 height 9
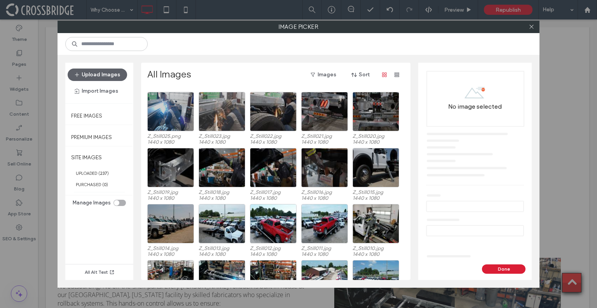
scroll to position [65, 0]
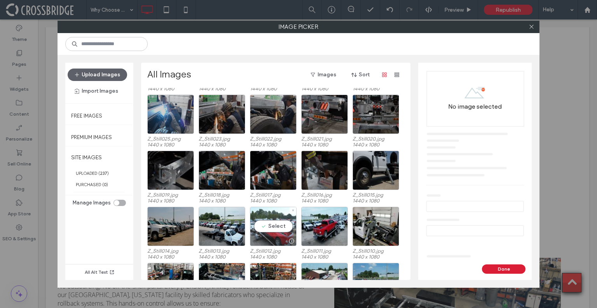
click at [277, 239] on div at bounding box center [273, 240] width 46 height 9
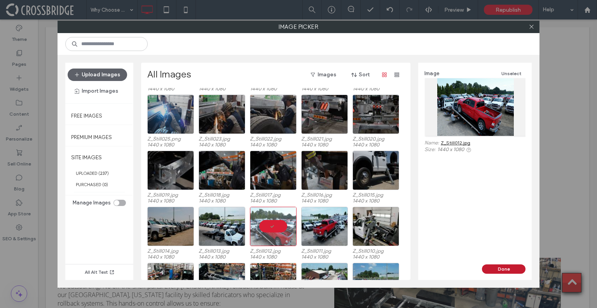
click at [506, 269] on button "Done" at bounding box center [504, 268] width 44 height 9
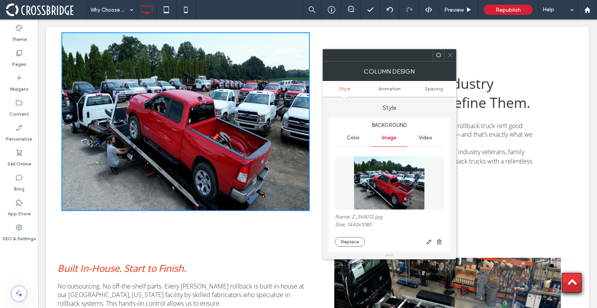
click at [450, 54] on use at bounding box center [450, 55] width 4 height 4
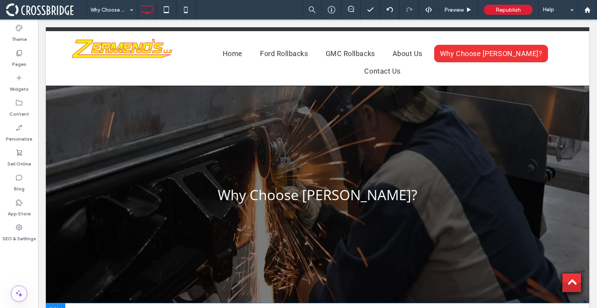
scroll to position [0, 0]
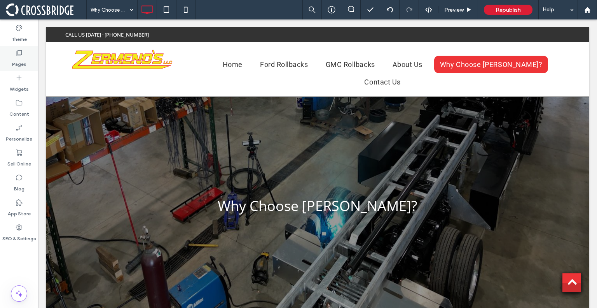
click at [22, 61] on label "Pages" at bounding box center [19, 62] width 14 height 11
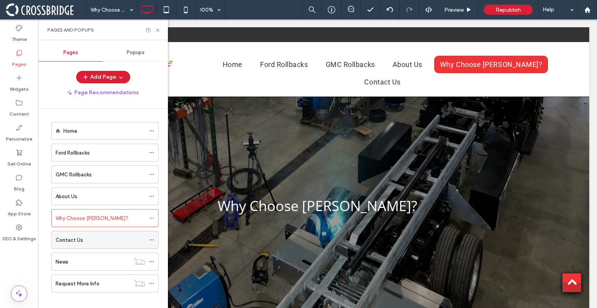
click at [96, 236] on div "Contact Us" at bounding box center [100, 240] width 89 height 8
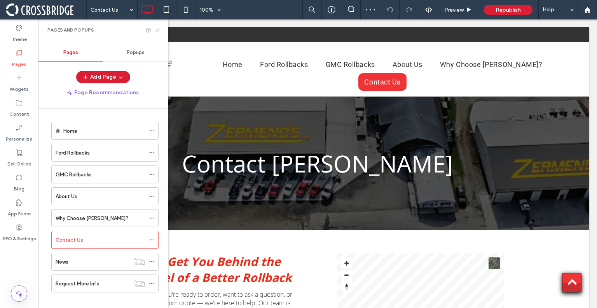
click at [157, 28] on icon at bounding box center [158, 30] width 6 height 6
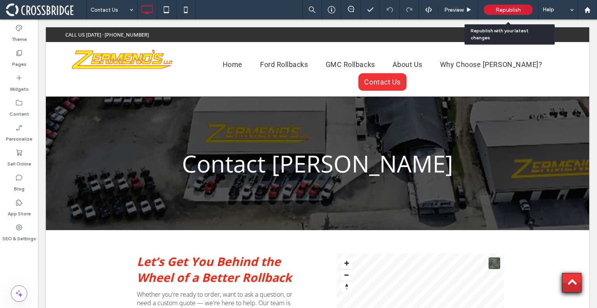
click at [502, 7] on span "Republish" at bounding box center [508, 10] width 25 height 7
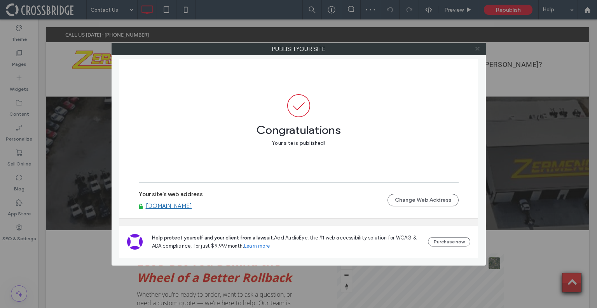
click at [479, 51] on icon at bounding box center [478, 49] width 6 height 6
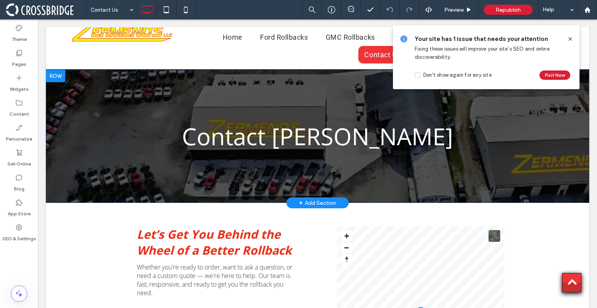
scroll to position [28, 0]
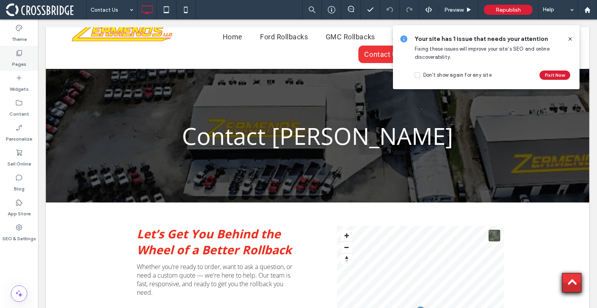
click at [18, 67] on label "Pages" at bounding box center [19, 62] width 14 height 11
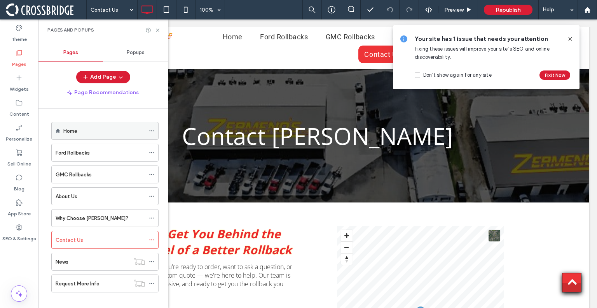
click at [70, 136] on div "Home" at bounding box center [104, 130] width 82 height 17
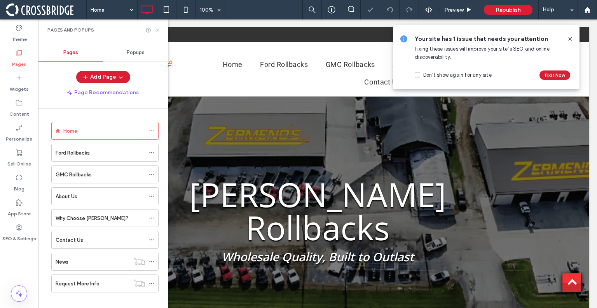
click at [156, 28] on icon at bounding box center [158, 30] width 6 height 6
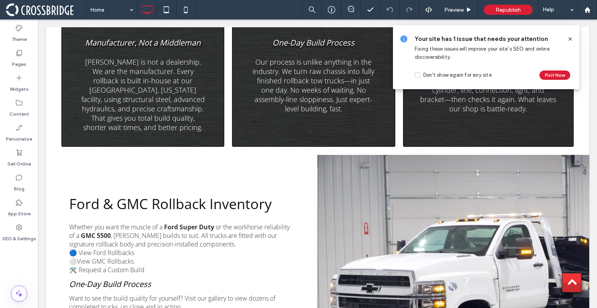
scroll to position [1132, 0]
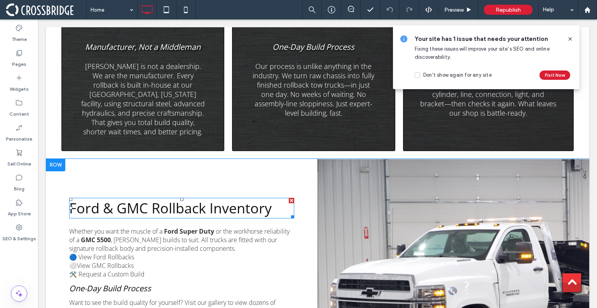
click at [162, 198] on span "Ford & GMC Rollback Inventory" at bounding box center [170, 207] width 203 height 19
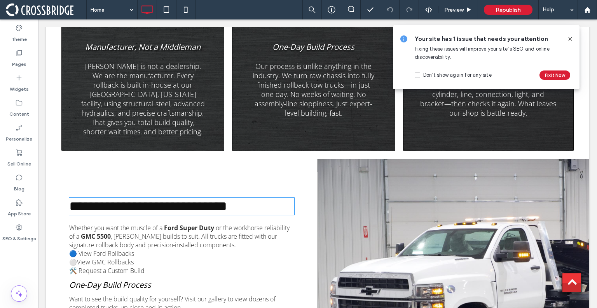
type input "*********"
type input "**"
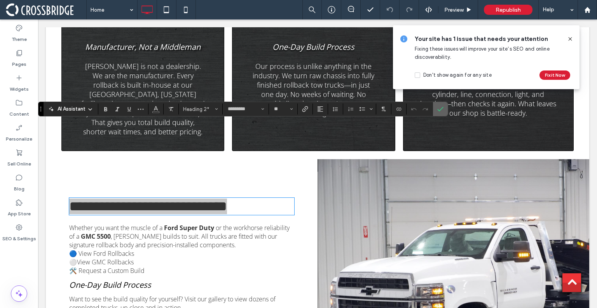
click at [441, 108] on icon "Confirm" at bounding box center [441, 109] width 6 height 6
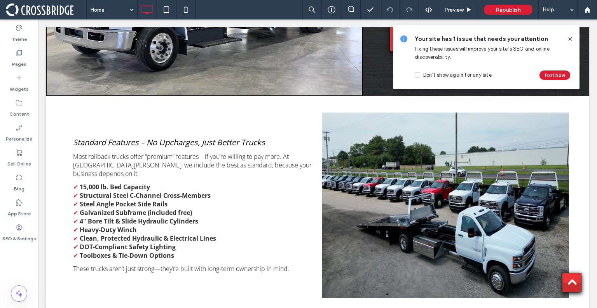
scroll to position [2254, 0]
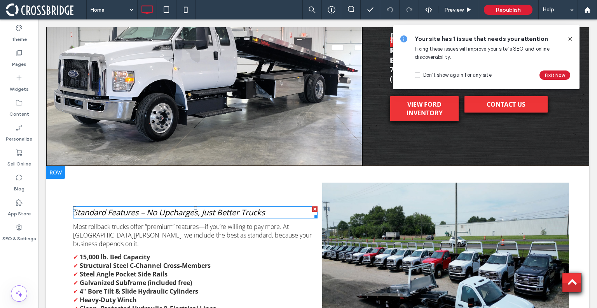
click at [165, 207] on span "Standard Features – No Upcharges, Just Better Trucks" at bounding box center [169, 212] width 192 height 11
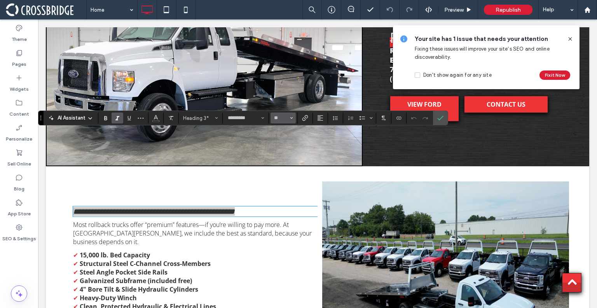
click at [294, 117] on button "**" at bounding box center [283, 117] width 25 height 11
click at [282, 163] on label "24" at bounding box center [283, 157] width 25 height 11
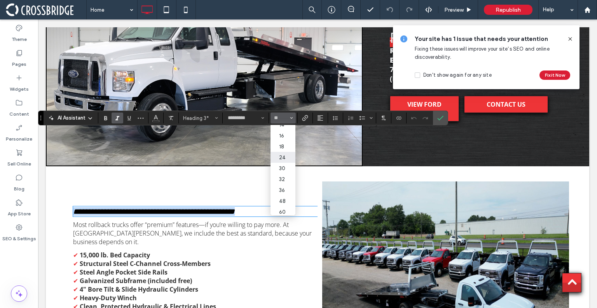
type input "**"
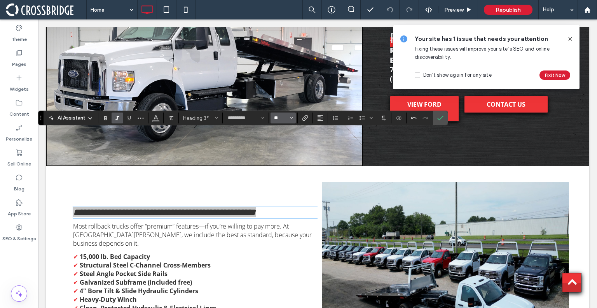
click at [288, 119] on input "**" at bounding box center [280, 118] width 15 height 6
click at [282, 175] on label "30" at bounding box center [283, 170] width 25 height 11
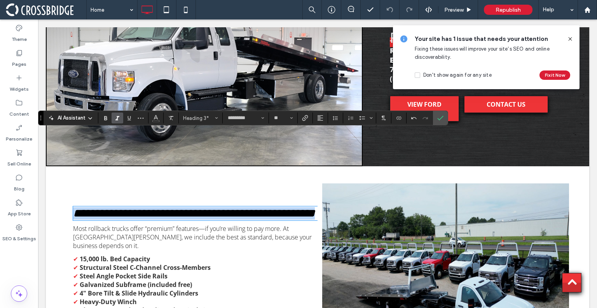
type input "**"
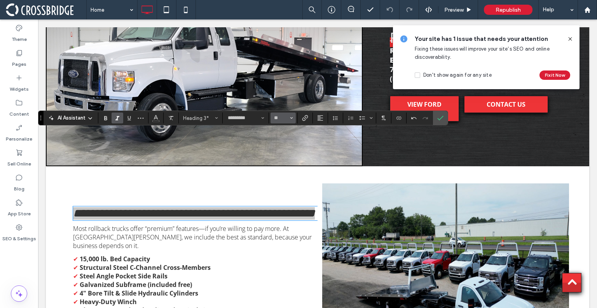
click at [290, 116] on icon "Size" at bounding box center [291, 117] width 3 height 3
type input "*"
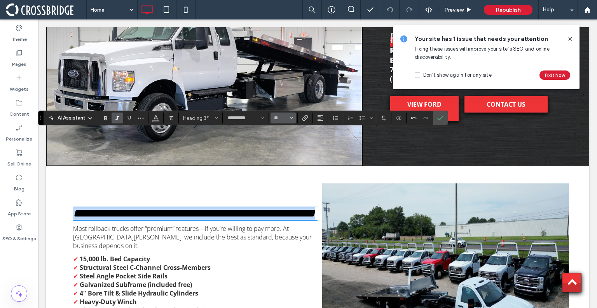
type input "**"
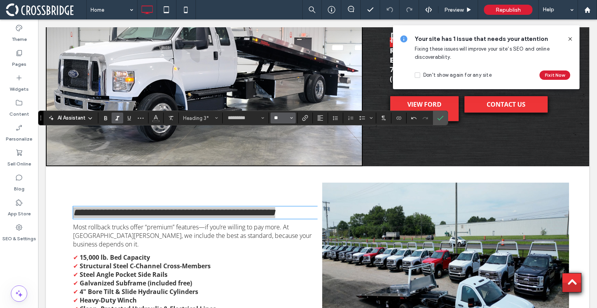
click at [276, 115] on input "**" at bounding box center [280, 118] width 15 height 6
type input "**"
click at [276, 115] on input "**" at bounding box center [280, 118] width 15 height 6
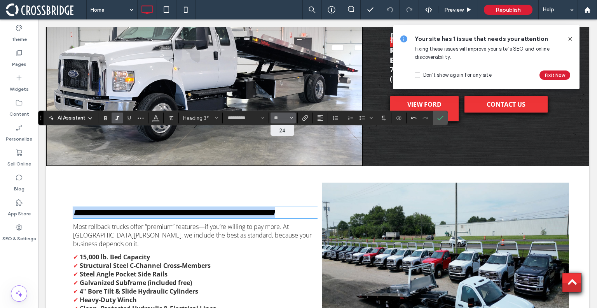
type input "**"
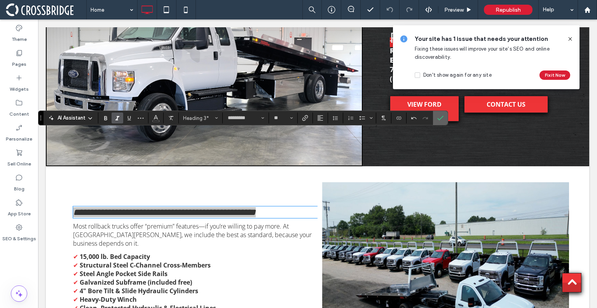
click at [443, 117] on label "Confirm" at bounding box center [441, 118] width 12 height 14
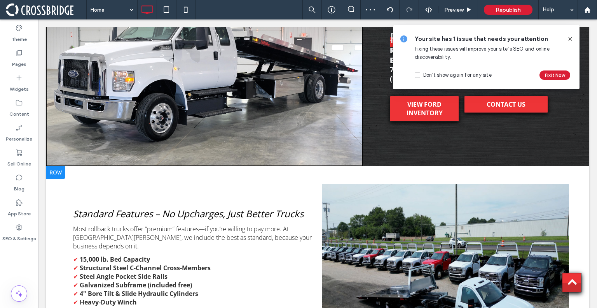
click at [231, 176] on div "Standard Features – No Upcharges, Just Better Trucks Most rollback trucks offer…" at bounding box center [189, 276] width 256 height 200
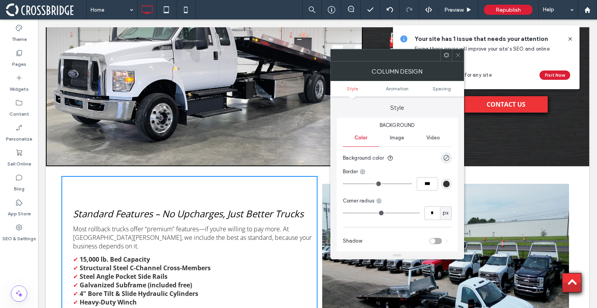
click at [457, 54] on use at bounding box center [458, 55] width 4 height 4
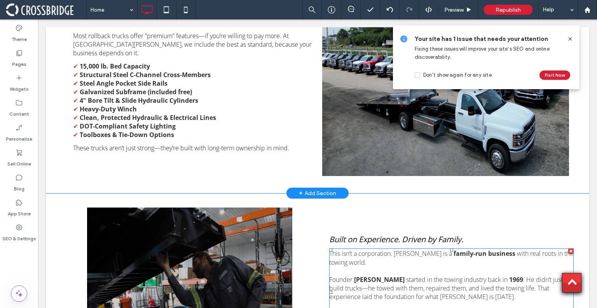
scroll to position [2445, 0]
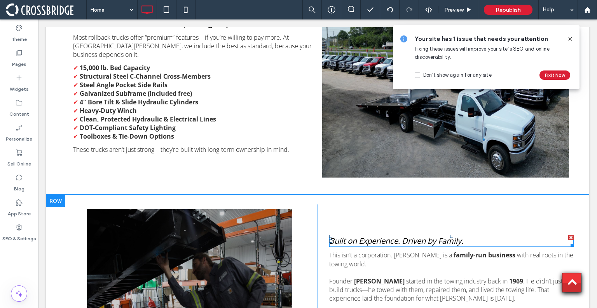
click at [384, 235] on span "Built on Experience. Driven by Family." at bounding box center [396, 240] width 134 height 11
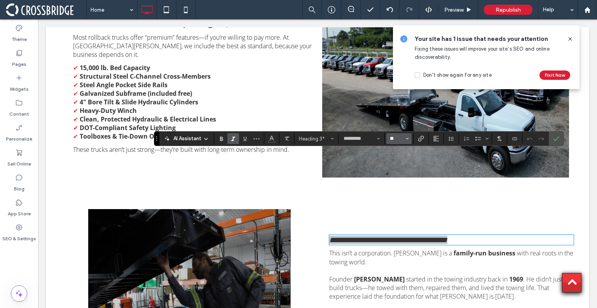
click at [397, 136] on input "**" at bounding box center [396, 138] width 15 height 6
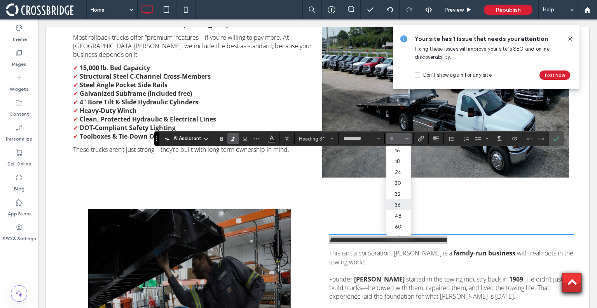
click at [404, 205] on label "36" at bounding box center [399, 204] width 25 height 11
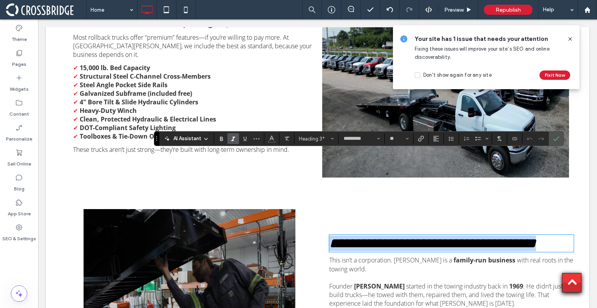
type input "**"
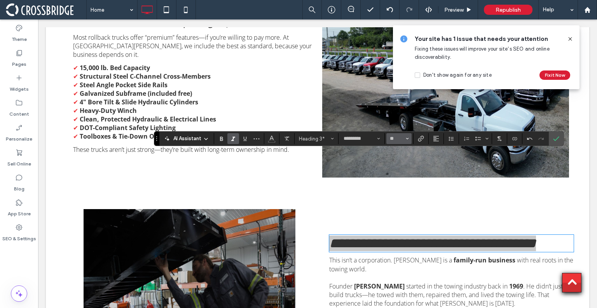
click at [406, 139] on icon "Size" at bounding box center [407, 138] width 3 height 3
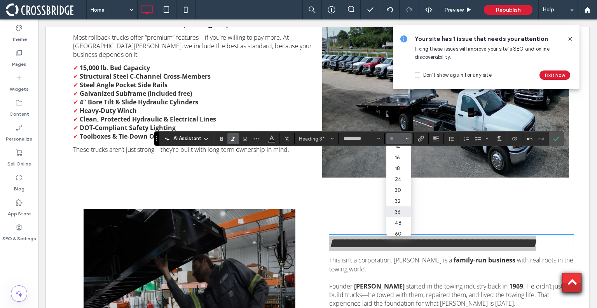
scroll to position [65, 0]
click at [399, 198] on label "32" at bounding box center [399, 195] width 25 height 11
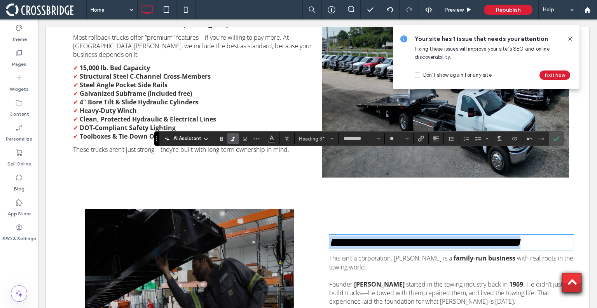
type input "**"
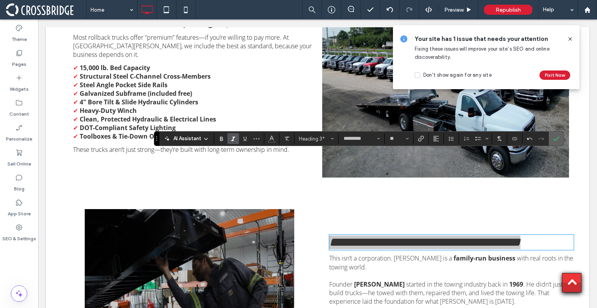
click at [553, 136] on icon "Confirm" at bounding box center [556, 138] width 6 height 6
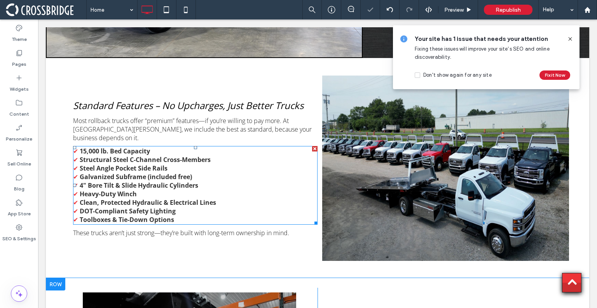
scroll to position [2326, 0]
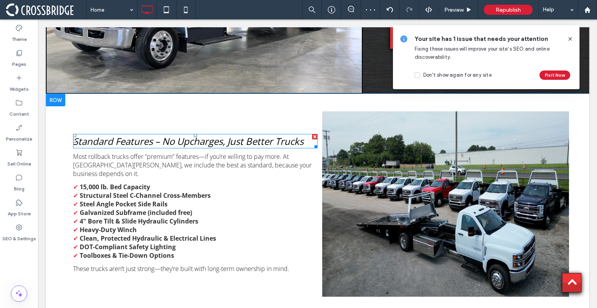
click at [192, 135] on span "Standard Features – No Upcharges, Just Better Trucks" at bounding box center [188, 141] width 231 height 13
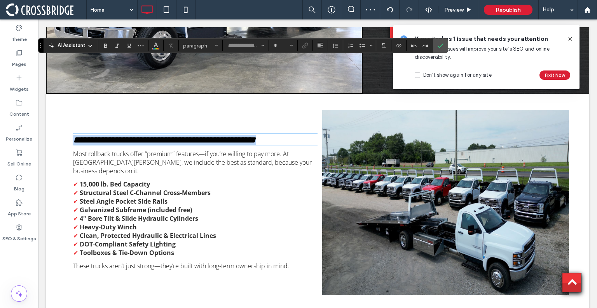
type input "*********"
type input "**"
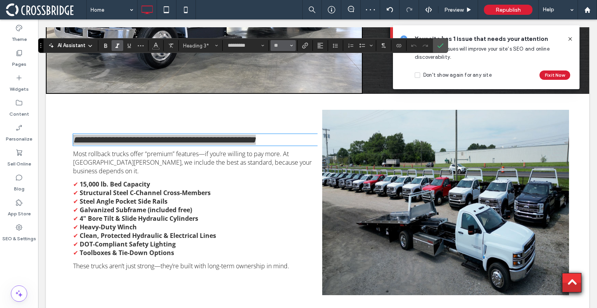
click at [290, 45] on icon "Size" at bounding box center [291, 45] width 3 height 3
click at [284, 115] on label "32" at bounding box center [283, 109] width 25 height 11
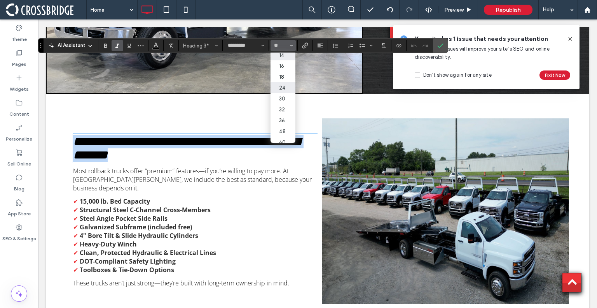
type input "**"
click at [284, 135] on span "**********" at bounding box center [186, 148] width 227 height 26
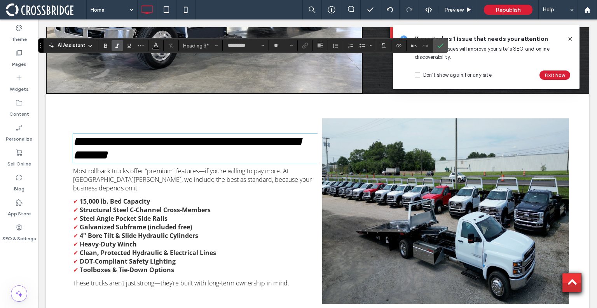
click at [283, 135] on span "**********" at bounding box center [186, 148] width 227 height 26
click at [279, 135] on span "**********" at bounding box center [186, 148] width 227 height 26
click at [438, 48] on icon "Confirm" at bounding box center [441, 45] width 6 height 6
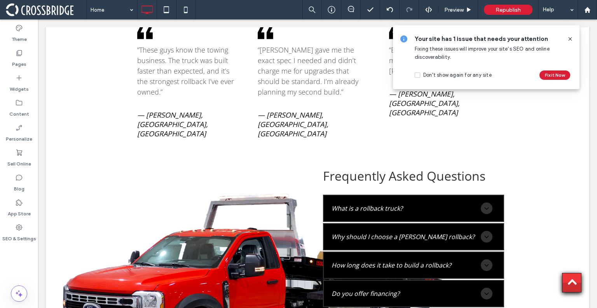
scroll to position [2763, 0]
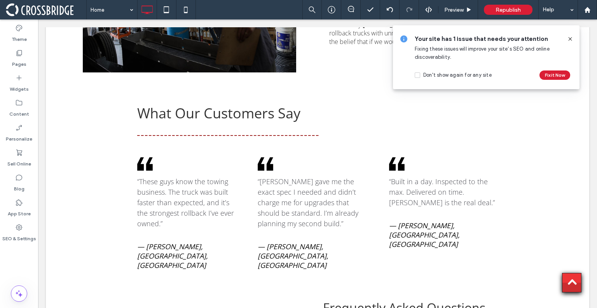
click at [571, 40] on icon at bounding box center [570, 39] width 6 height 6
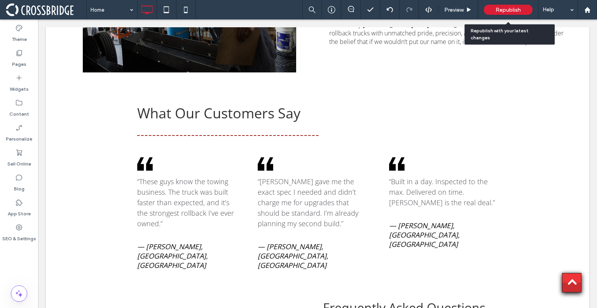
click at [499, 9] on span "Republish" at bounding box center [508, 10] width 25 height 7
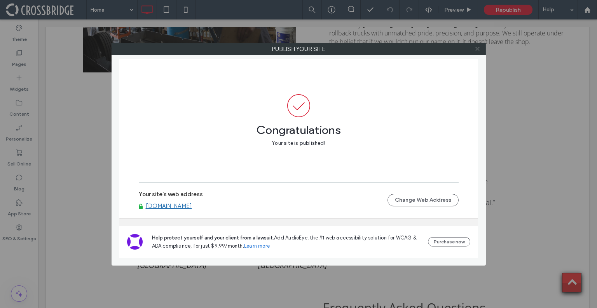
click at [480, 47] on icon at bounding box center [478, 49] width 6 height 6
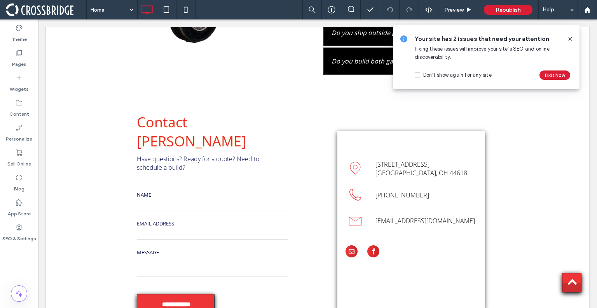
scroll to position [3229, 0]
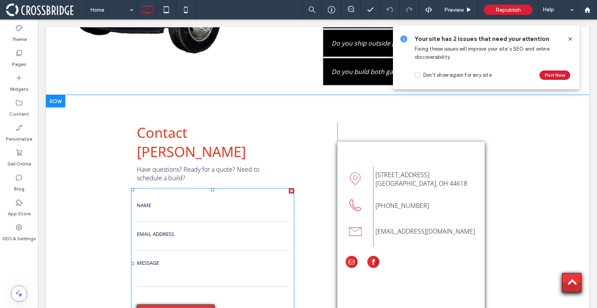
click at [263, 188] on form "**********" at bounding box center [212, 263] width 163 height 151
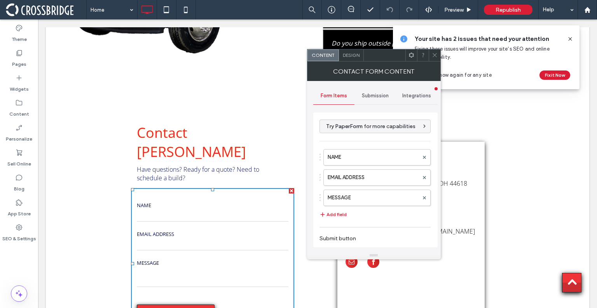
type input "**********"
click at [377, 96] on span "Submission" at bounding box center [375, 96] width 27 height 6
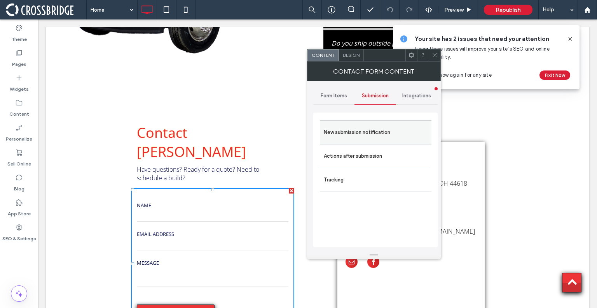
click at [361, 129] on label "New submission notification" at bounding box center [376, 132] width 104 height 16
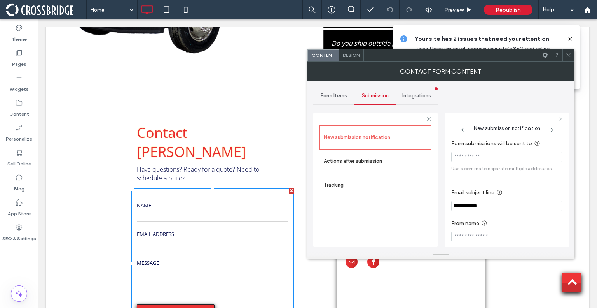
click at [472, 156] on input "Form submissions will be sent to" at bounding box center [507, 157] width 111 height 10
paste input "**********"
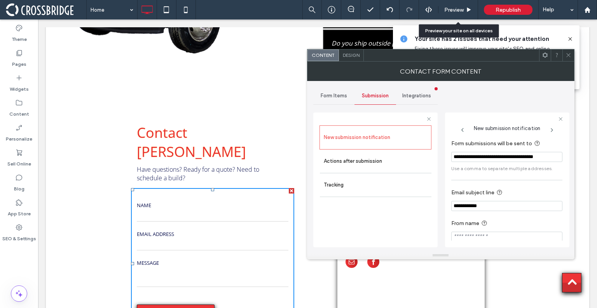
scroll to position [0, 12]
click at [490, 158] on input "**********" at bounding box center [505, 157] width 107 height 11
click at [456, 153] on input "**********" at bounding box center [505, 157] width 107 height 11
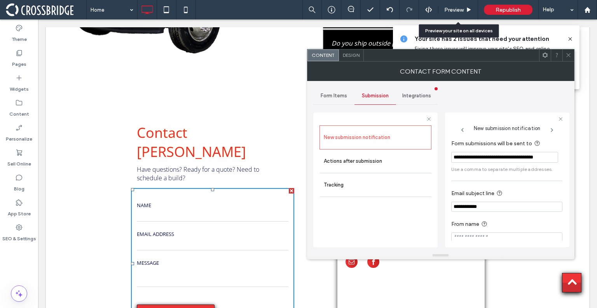
click at [456, 153] on input "**********" at bounding box center [505, 157] width 107 height 11
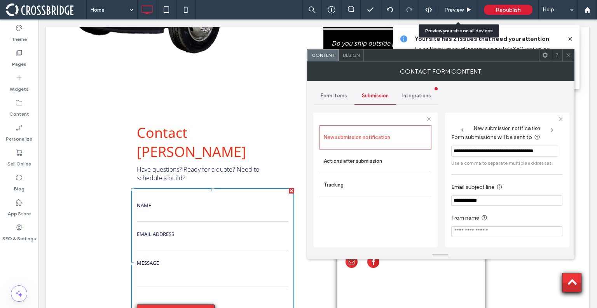
type input "**********"
click at [476, 230] on input "From name" at bounding box center [507, 231] width 111 height 10
type input "**********"
click at [570, 58] on span at bounding box center [569, 55] width 6 height 12
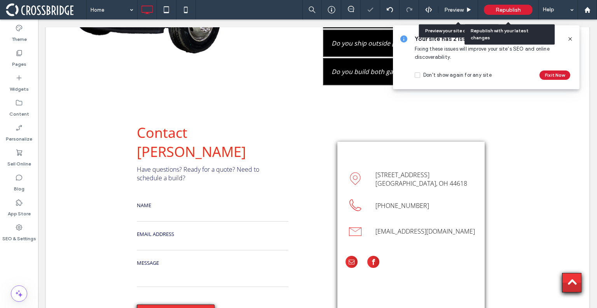
click at [511, 10] on span "Republish" at bounding box center [508, 10] width 25 height 7
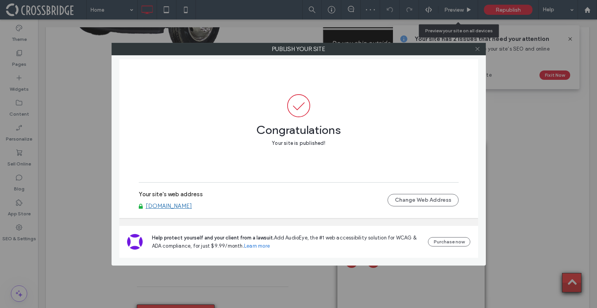
click at [476, 48] on use at bounding box center [478, 49] width 4 height 4
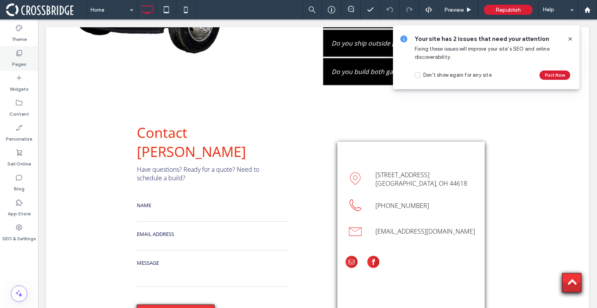
click at [21, 53] on icon at bounding box center [19, 53] width 8 height 8
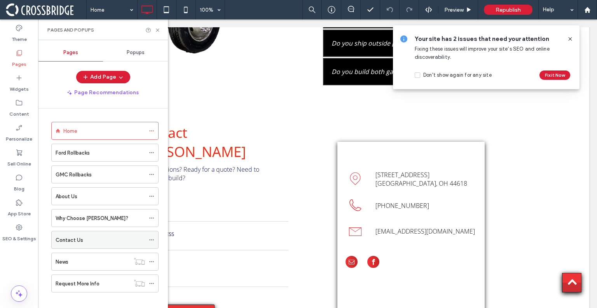
click at [110, 239] on div "Contact Us" at bounding box center [100, 240] width 89 height 8
click at [156, 27] on icon at bounding box center [158, 30] width 6 height 6
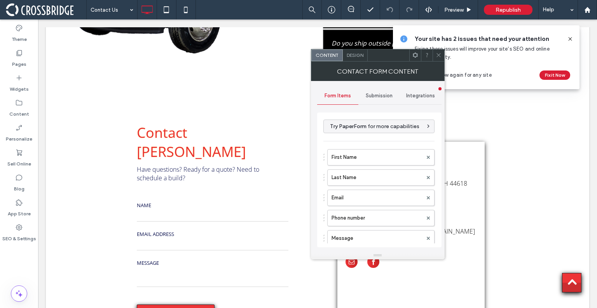
click at [373, 99] on div "Submission" at bounding box center [380, 95] width 42 height 17
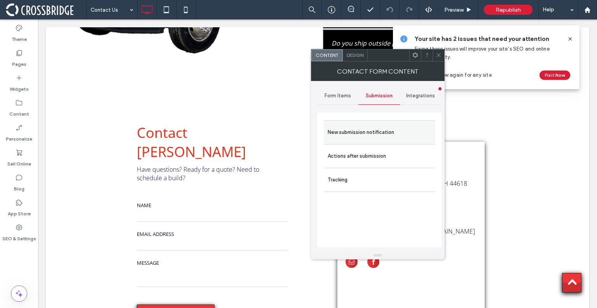
click at [362, 130] on label "New submission notification" at bounding box center [380, 132] width 104 height 16
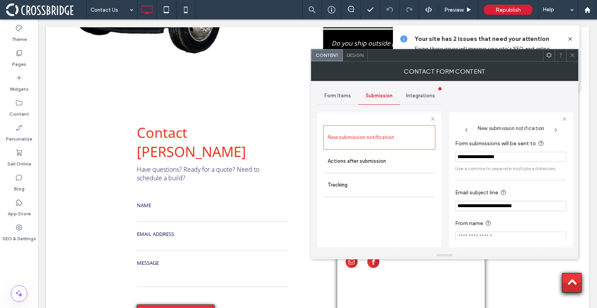
click at [527, 158] on input "**********" at bounding box center [510, 157] width 111 height 10
paste input "**********"
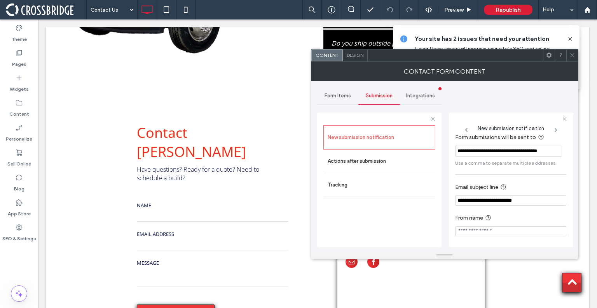
type input "**********"
click at [480, 232] on input "From name" at bounding box center [510, 231] width 111 height 10
type input "*"
type input "**********"
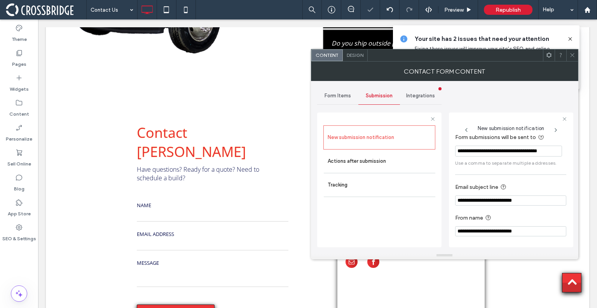
click at [574, 55] on icon at bounding box center [573, 55] width 6 height 6
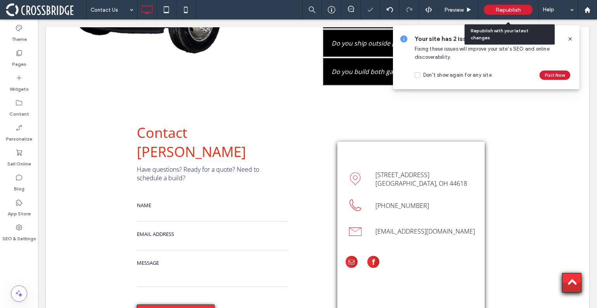
click at [514, 11] on span "Republish" at bounding box center [508, 10] width 25 height 7
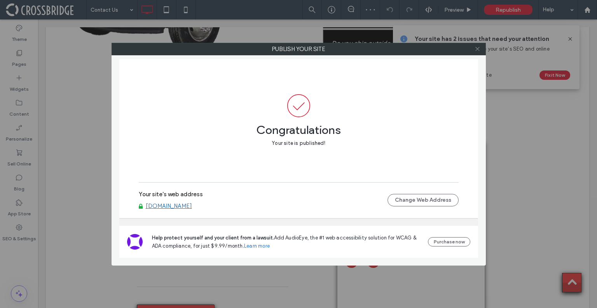
click at [479, 49] on icon at bounding box center [478, 49] width 6 height 6
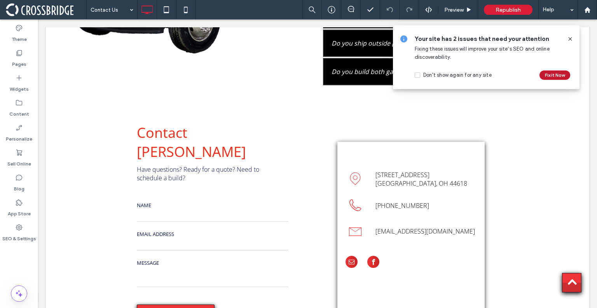
click at [552, 76] on button "Fix it Now" at bounding box center [555, 74] width 31 height 9
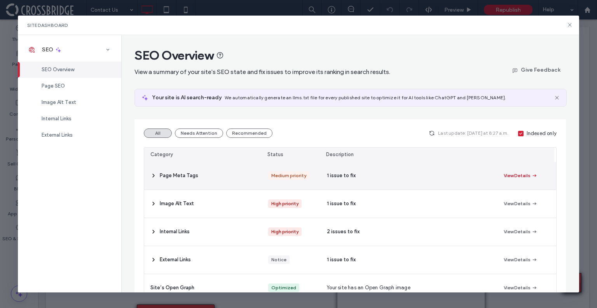
click at [513, 179] on button "View Details" at bounding box center [521, 175] width 34 height 9
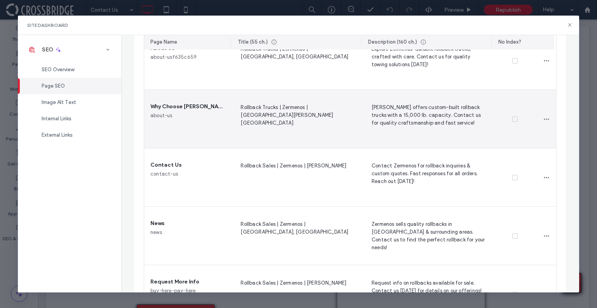
scroll to position [348, 0]
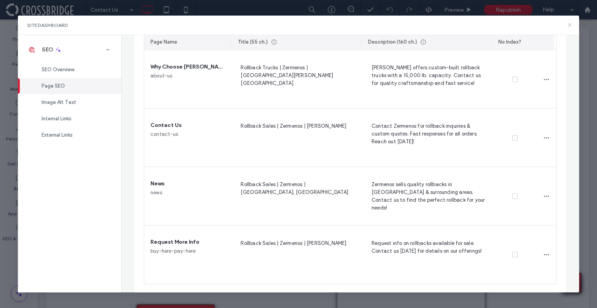
click at [568, 25] on icon at bounding box center [570, 25] width 6 height 6
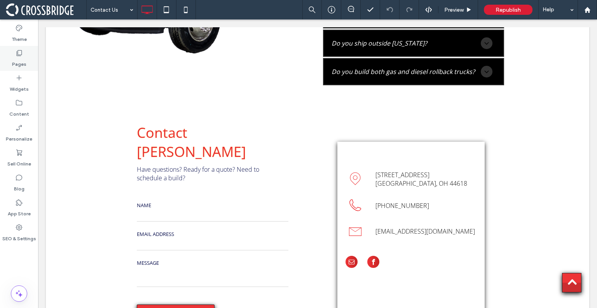
click at [11, 58] on div "Pages" at bounding box center [19, 58] width 38 height 25
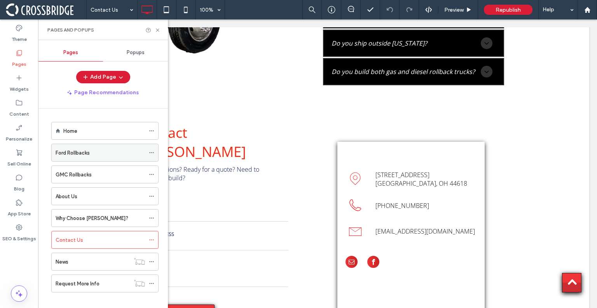
click at [78, 149] on label "Ford Rollbacks" at bounding box center [73, 153] width 34 height 14
click at [157, 30] on use at bounding box center [157, 29] width 3 height 3
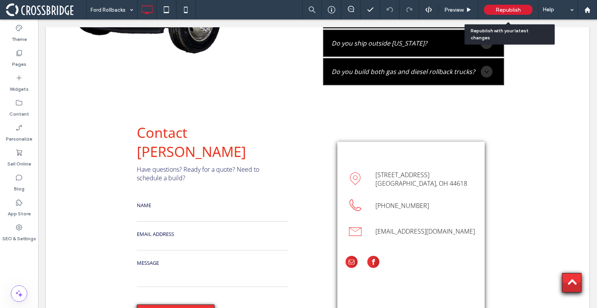
click at [510, 9] on span "Republish" at bounding box center [508, 10] width 25 height 7
